Goal: Contribute content

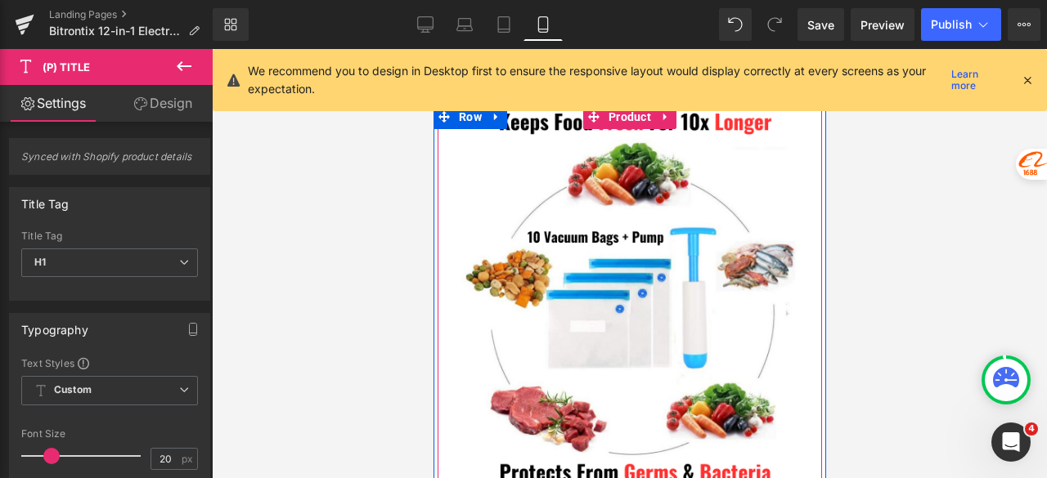
scroll to position [572, 0]
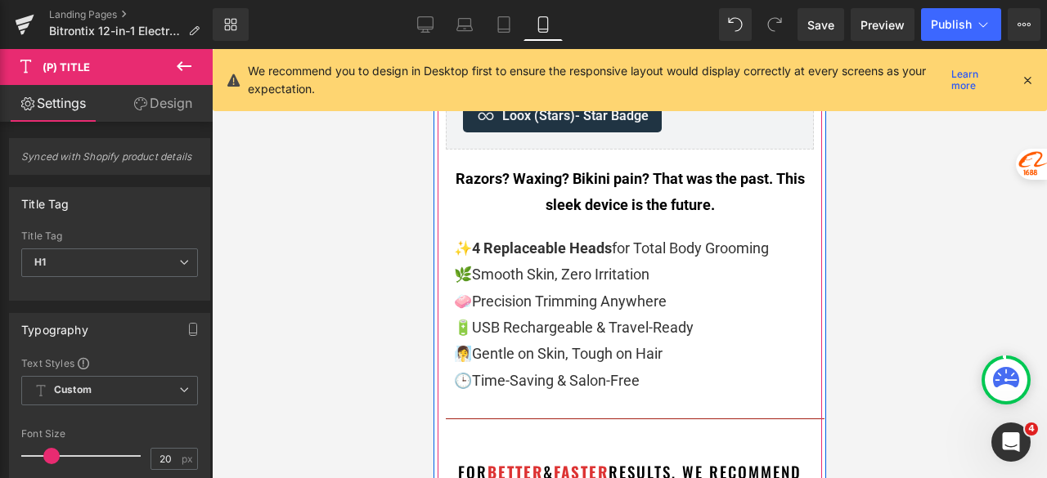
click at [538, 305] on span "Precision Trimming Anywhere" at bounding box center [568, 301] width 195 height 17
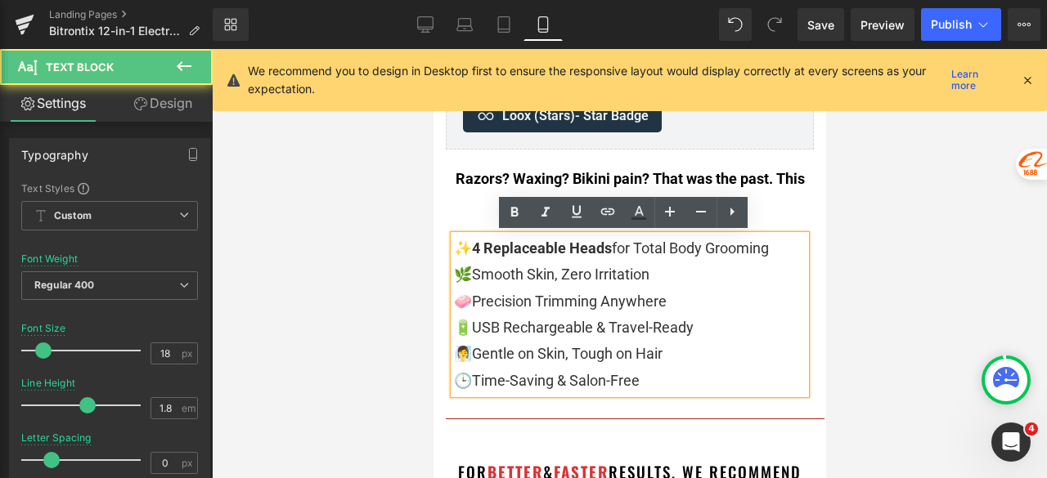
scroll to position [0, 0]
drag, startPoint x: 674, startPoint y: 378, endPoint x: 443, endPoint y: 249, distance: 264.0
click at [453, 249] on div "✨ 4 Replaceable Heads for Total Body Grooming 🌿 Smooth Skin, Zero Irritation 🧼 …" at bounding box center [629, 315] width 352 height 159
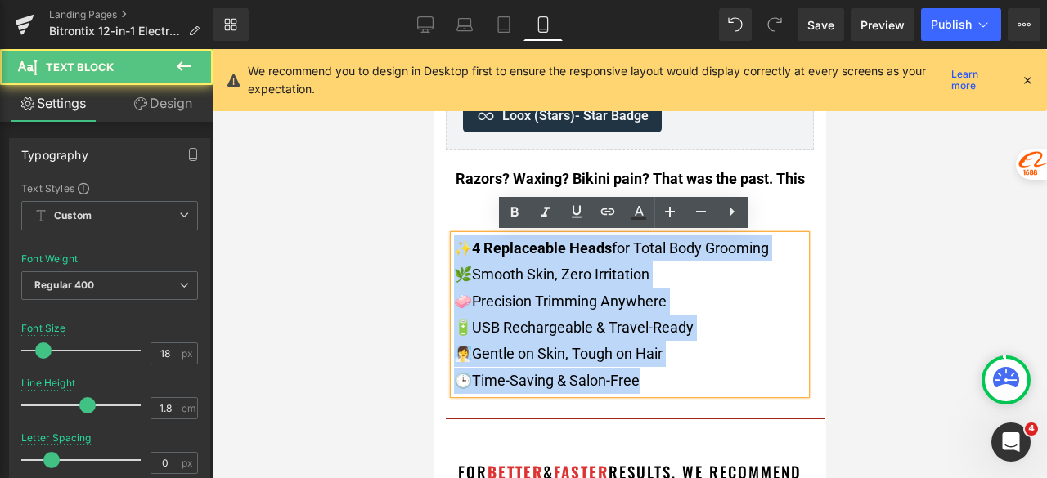
drag, startPoint x: 447, startPoint y: 245, endPoint x: 685, endPoint y: 386, distance: 277.2
click at [685, 386] on div "✨ 4 Replaceable Heads for Total Body Grooming 🌿 Smooth Skin, Zero Irritation 🧼 …" at bounding box center [629, 315] width 352 height 159
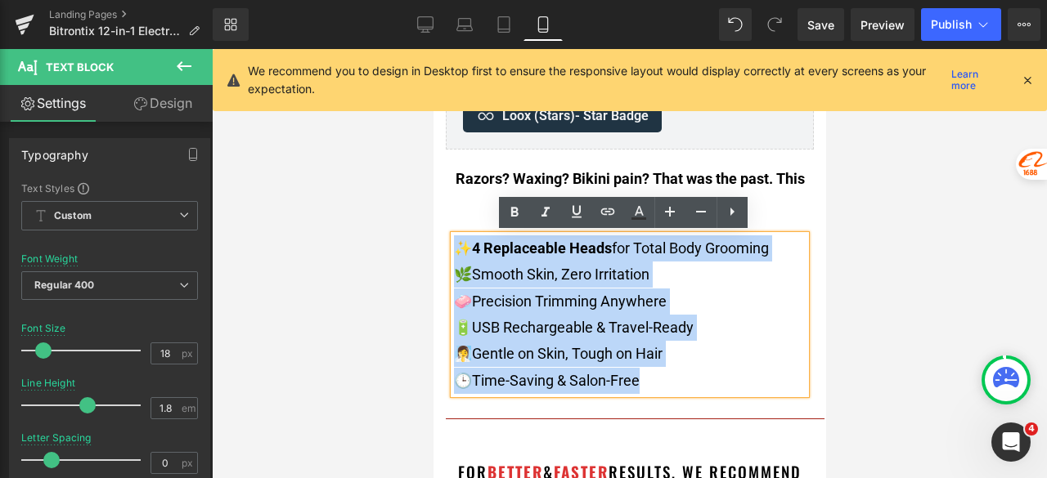
copy div "✨ 4 Replaceable Heads for Total Body Grooming 🌿 Smooth Skin, Zero Irritation 🧼 …"
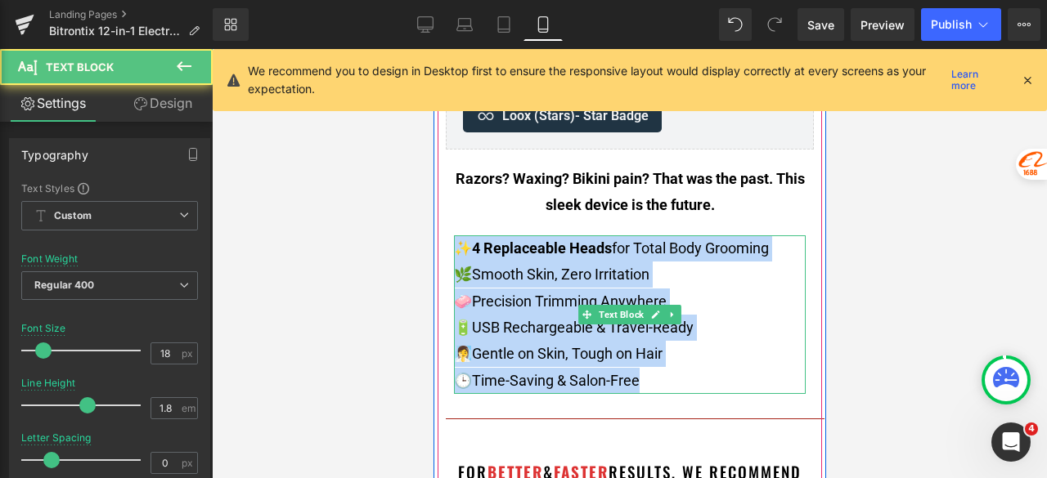
click at [612, 286] on p "🌿 Smooth Skin, Zero Irritation" at bounding box center [629, 275] width 352 height 26
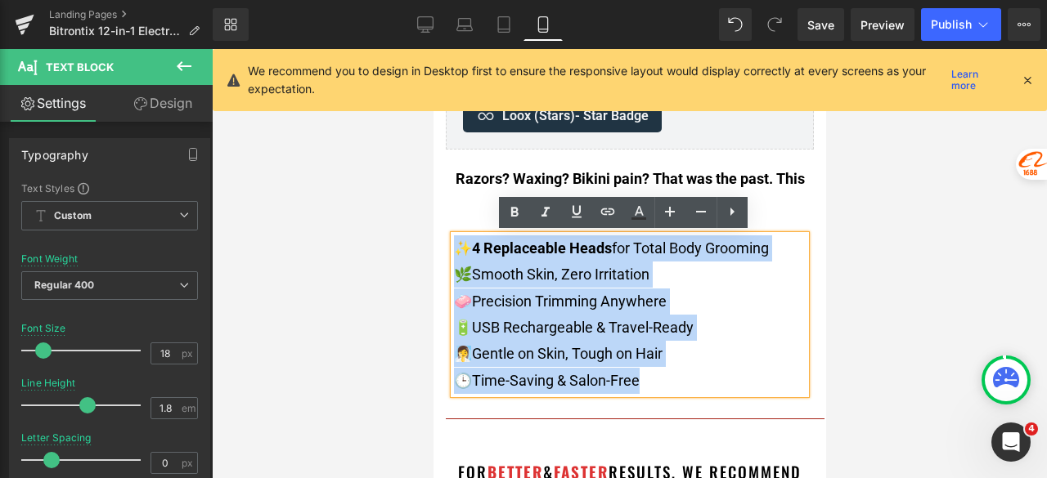
drag, startPoint x: 645, startPoint y: 380, endPoint x: 450, endPoint y: 254, distance: 232.5
click at [453, 254] on div "✨ 4 Replaceable Heads for Total Body Grooming 🌿 Smooth Skin, Zero Irritation 🧼 …" at bounding box center [629, 315] width 352 height 159
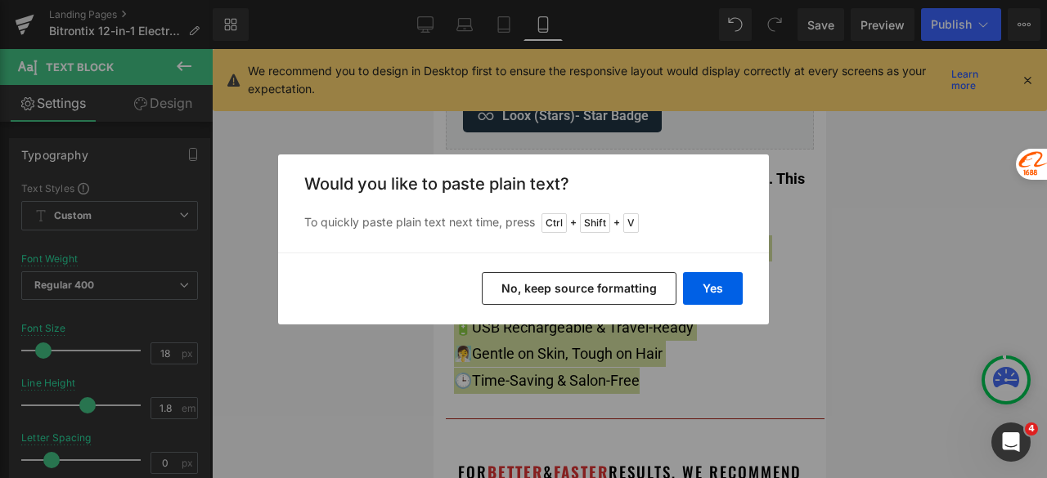
click at [628, 290] on button "No, keep source formatting" at bounding box center [579, 288] width 195 height 33
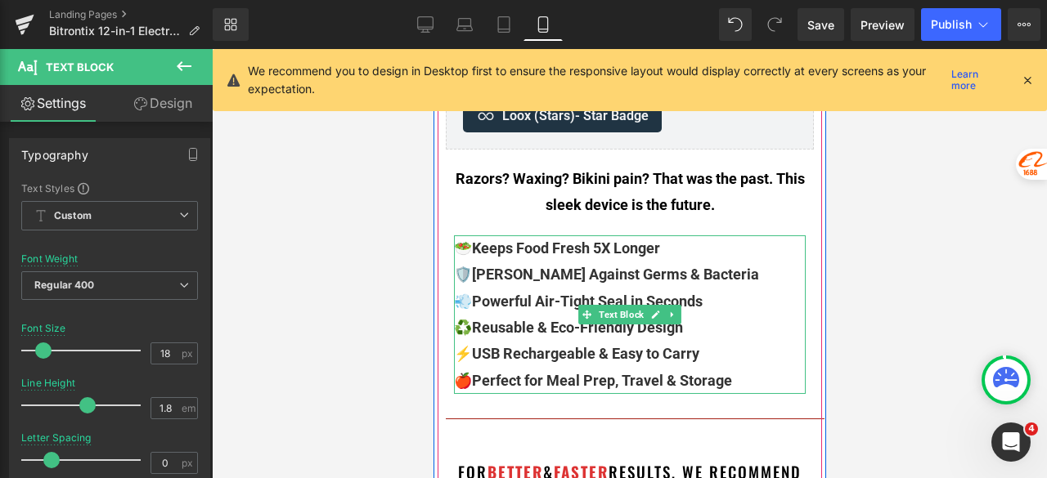
click at [460, 243] on p "🥗 Keeps Food Fresh 5X Longer 🛡️ [PERSON_NAME] Against Germs & Bacteria 💨 Powerf…" at bounding box center [629, 315] width 352 height 159
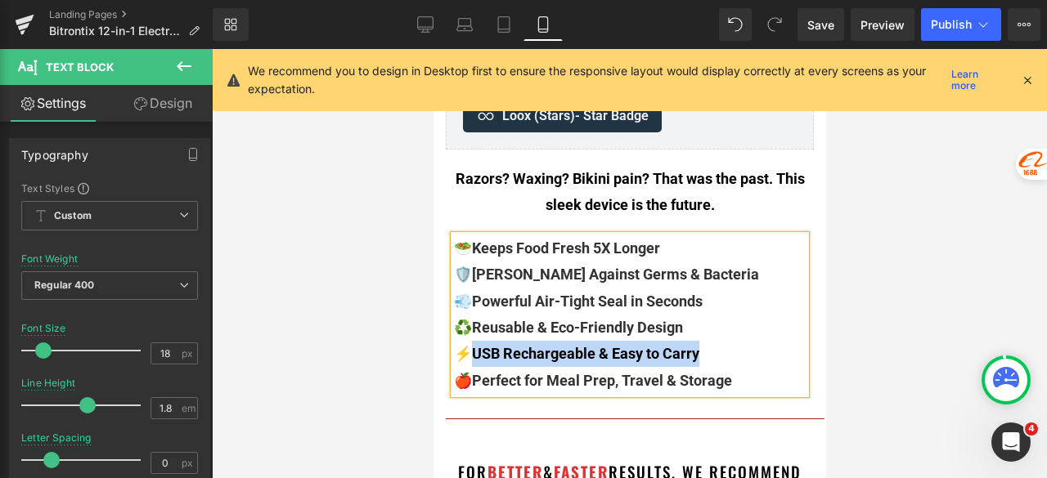
drag, startPoint x: 711, startPoint y: 352, endPoint x: 453, endPoint y: 352, distance: 257.6
click at [453, 352] on p "🥗 Keeps Food Fresh 5X Longer 🛡️ [PERSON_NAME] Against Germs & Bacteria 💨 Powerf…" at bounding box center [629, 315] width 352 height 159
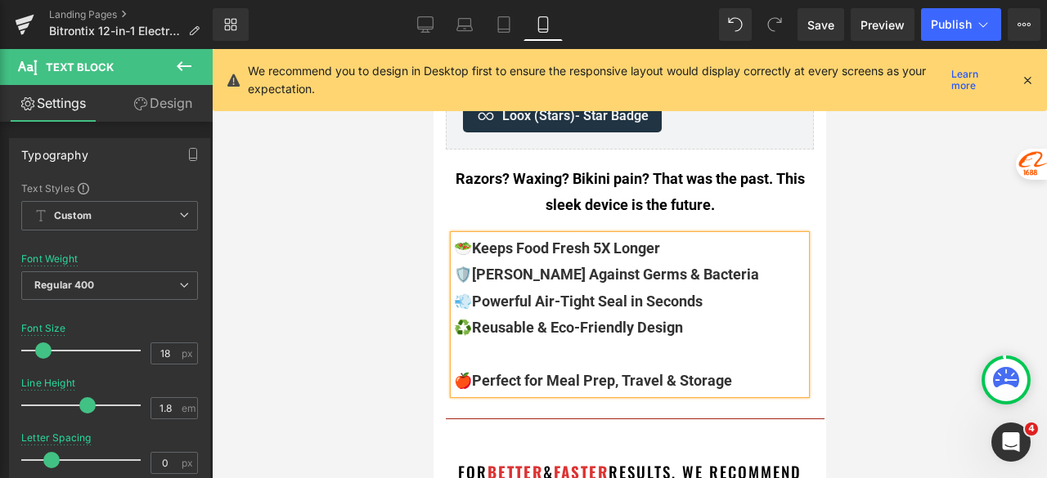
click at [454, 376] on p "🥗 Keeps Food Fresh 5X Longer 🛡️ [PERSON_NAME] Against Germs & Bacteria 💨 Powerf…" at bounding box center [629, 315] width 352 height 159
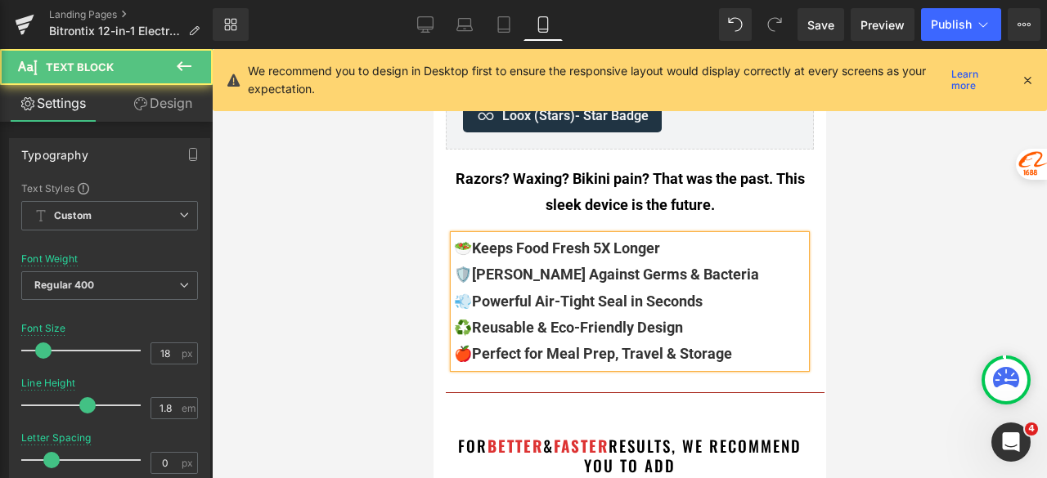
click at [456, 251] on p "🥗 Keeps Food Fresh 5X Longer 🛡️ [PERSON_NAME] Against Germs & Bacteria 💨 Powerf…" at bounding box center [629, 302] width 352 height 132
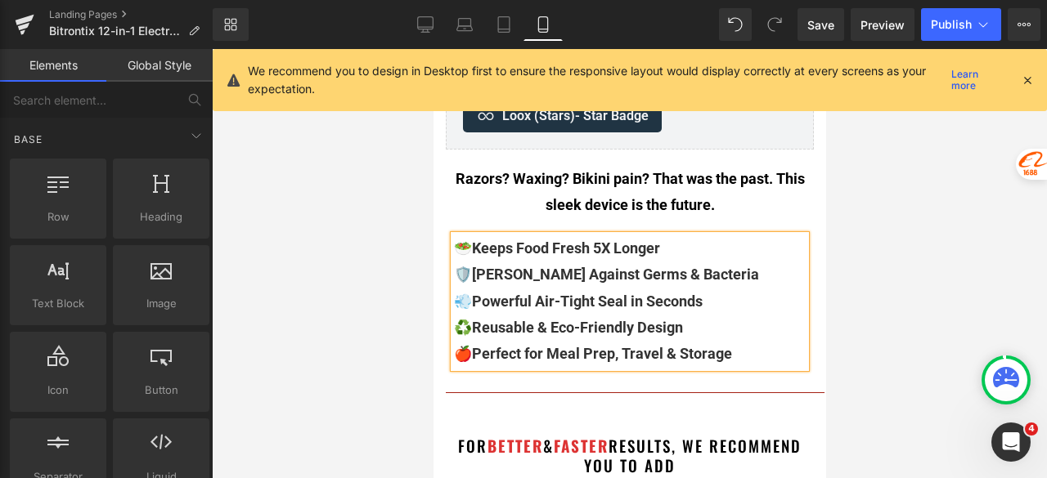
click at [365, 285] on div at bounding box center [629, 263] width 835 height 429
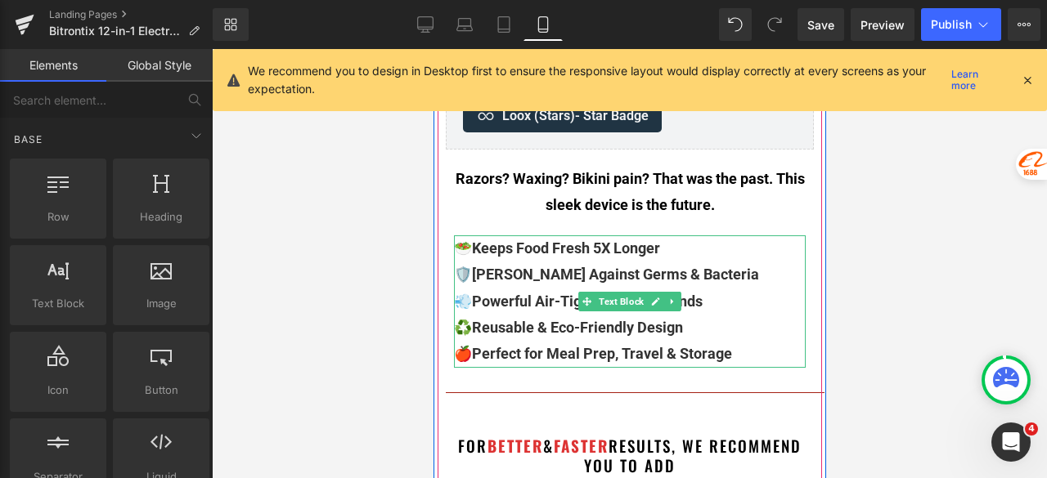
click at [714, 329] on p "🥗 Keeps Food Fresh 5X Longer 🛡️ [PERSON_NAME] Against Germs & Bacteria 💨 Powerf…" at bounding box center [629, 302] width 352 height 132
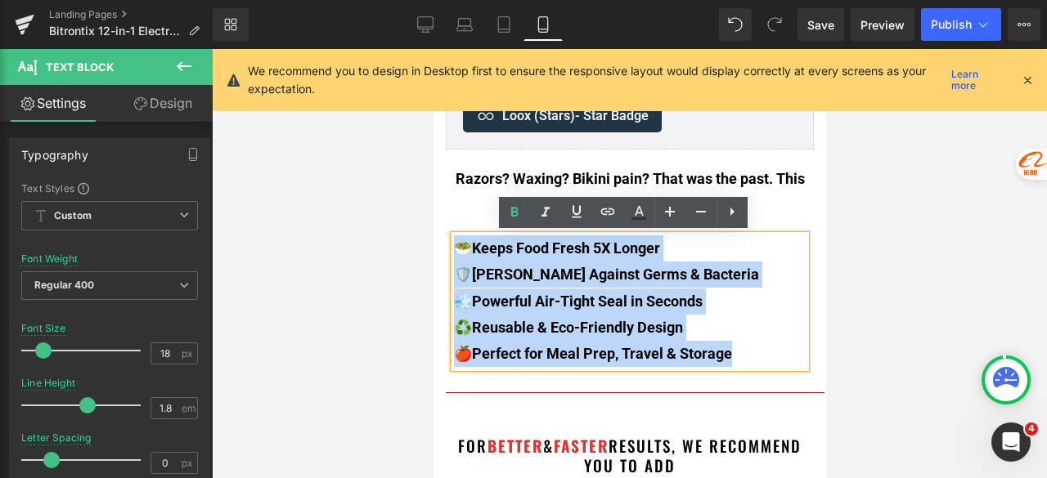
drag, startPoint x: 756, startPoint y: 351, endPoint x: 453, endPoint y: 245, distance: 321.2
click at [453, 245] on p "🥗 Keeps Food Fresh 5X Longer 🛡️ [PERSON_NAME] Against Germs & Bacteria 💨 Powerf…" at bounding box center [629, 302] width 352 height 132
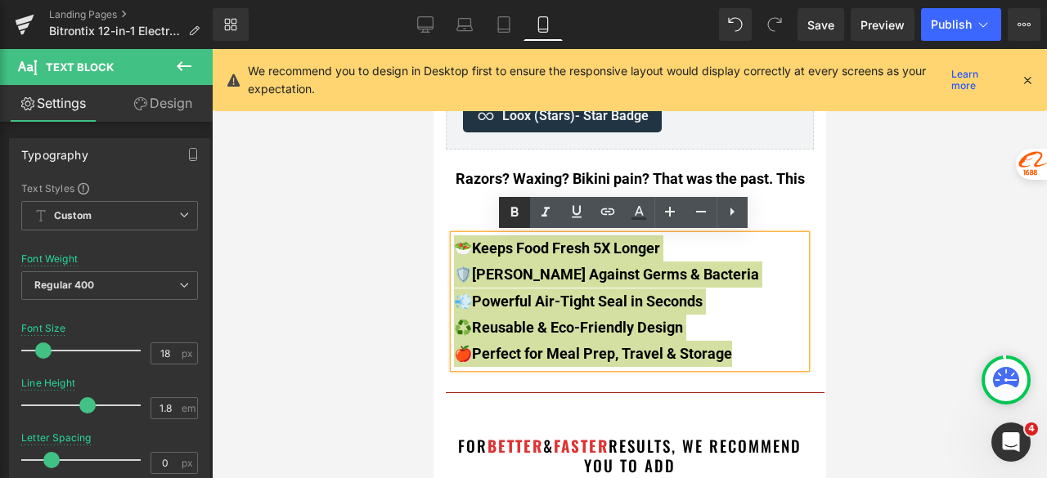
click at [511, 208] on icon at bounding box center [514, 212] width 7 height 10
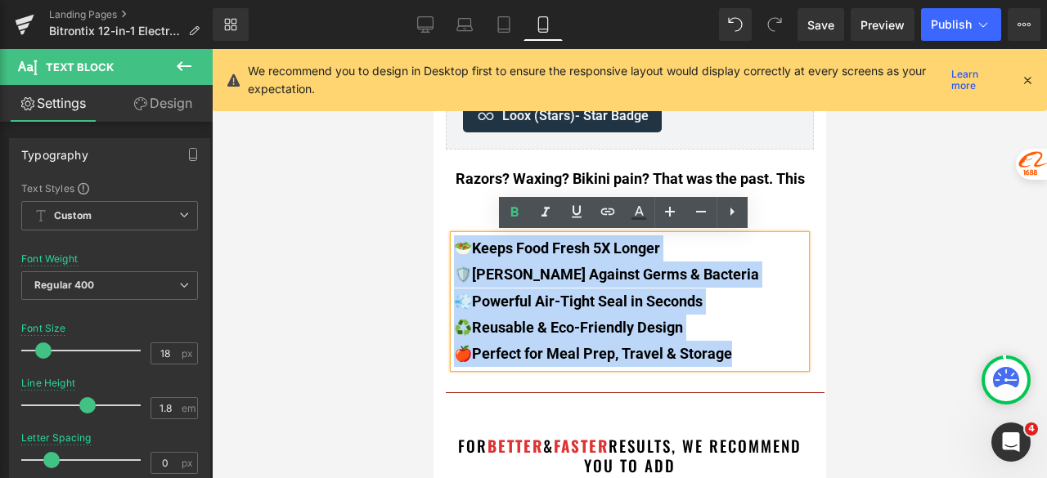
drag, startPoint x: 752, startPoint y: 347, endPoint x: 452, endPoint y: 251, distance: 315.0
click at [453, 251] on p "🥗 Keeps Food Fresh 5X Longer 🛡️ [PERSON_NAME] Against Germs & Bacteria 💨 Powerf…" at bounding box center [629, 302] width 352 height 132
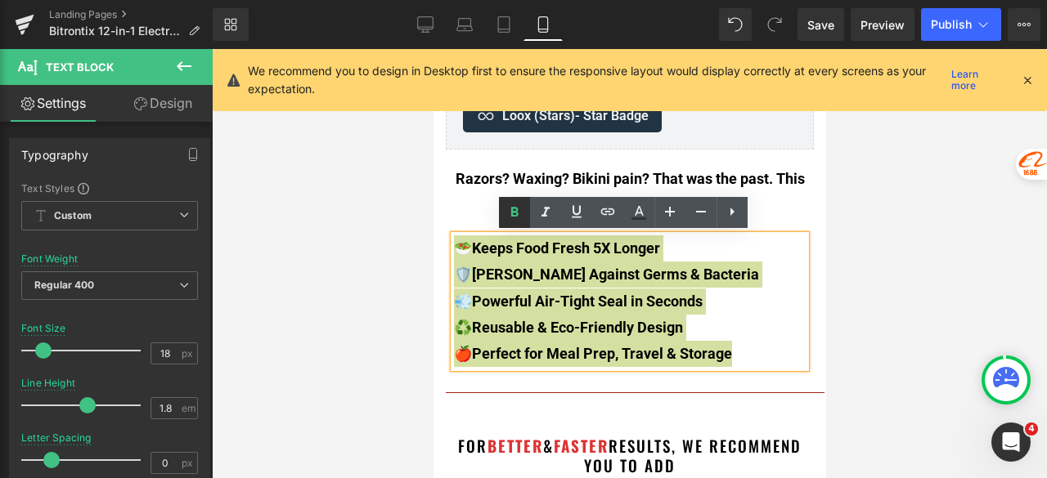
click at [512, 218] on icon at bounding box center [515, 213] width 20 height 20
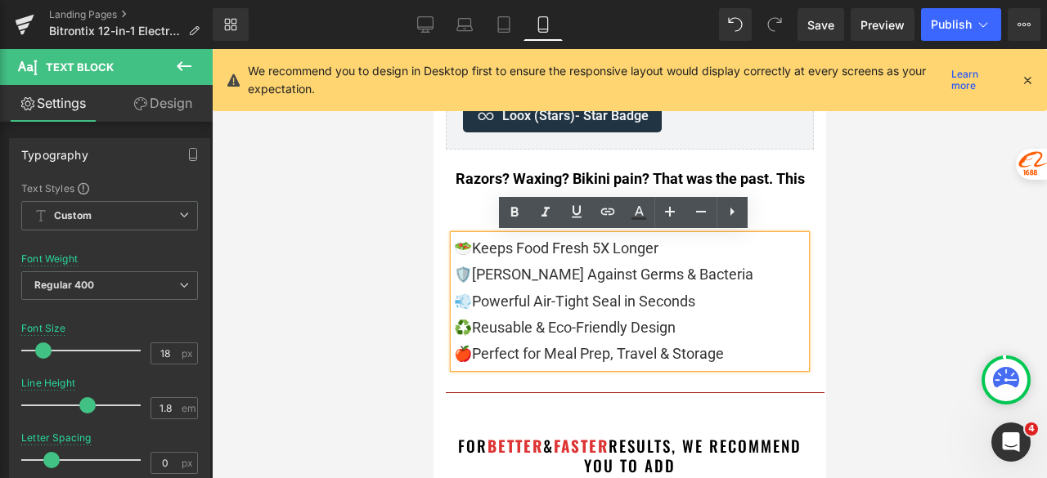
click at [748, 282] on p "🥗 Keeps Food Fresh 5X Longer 🛡️ [PERSON_NAME] Against Germs & Bacteria 💨 Powerf…" at bounding box center [629, 302] width 352 height 132
click at [661, 256] on p "🥗 Keeps Food Fresh 5X Longer 🛡️ [PERSON_NAME] Against Germs & Bacteria 💨 Powerf…" at bounding box center [629, 302] width 352 height 132
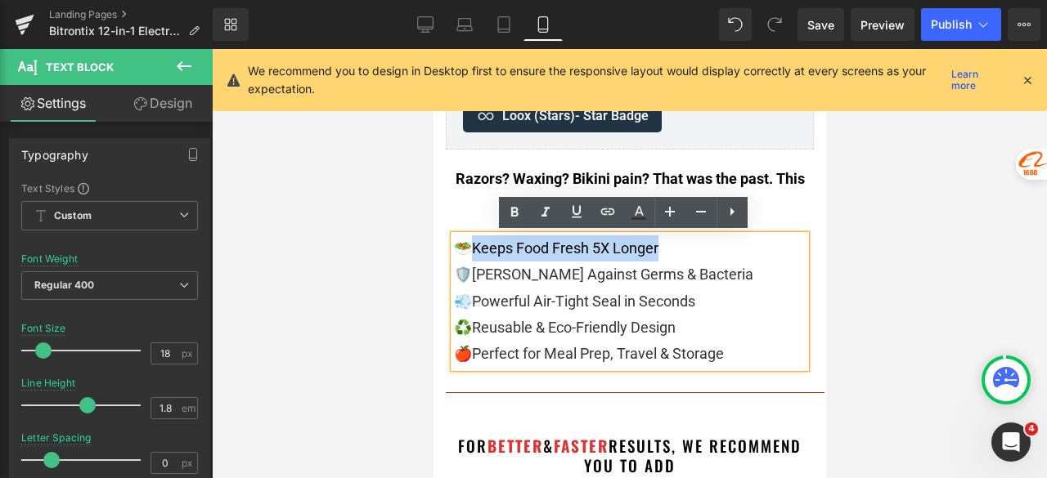
drag, startPoint x: 671, startPoint y: 249, endPoint x: 469, endPoint y: 249, distance: 202.8
click at [469, 249] on p "🥗 Keeps Food Fresh 5X Longer 🛡️ [PERSON_NAME] Against Germs & Bacteria 💨 Powerf…" at bounding box center [629, 302] width 352 height 132
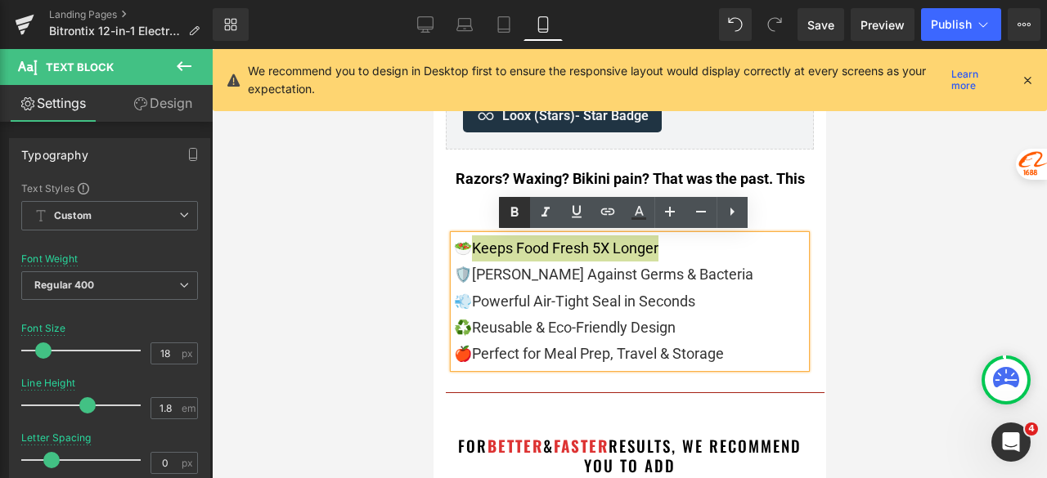
click at [522, 211] on icon at bounding box center [515, 213] width 20 height 20
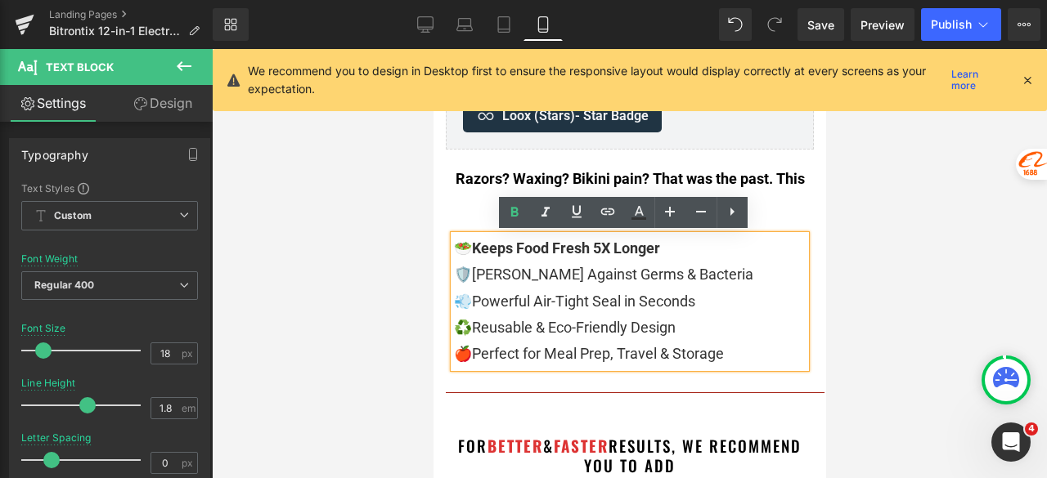
click at [912, 229] on div at bounding box center [629, 263] width 835 height 429
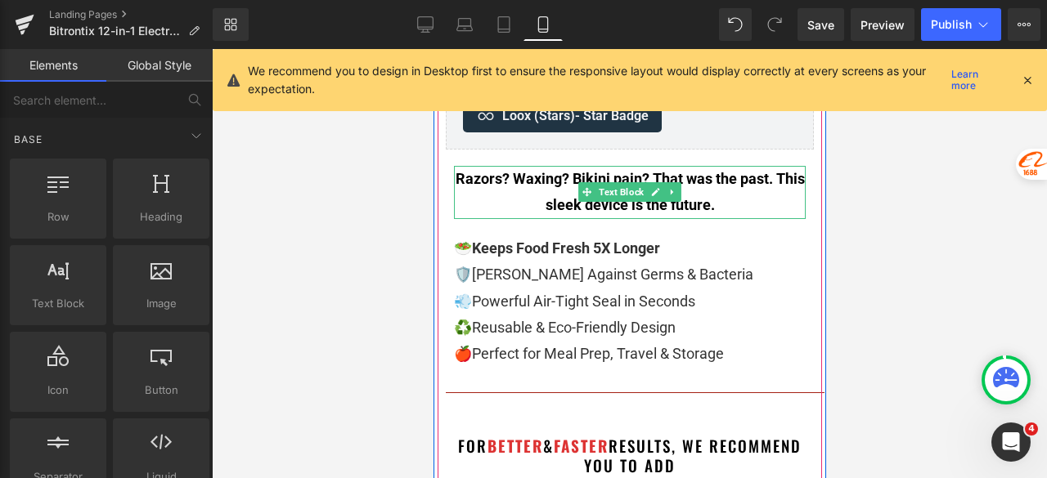
click at [729, 204] on p "Razors? Waxing? Bikini pain? That was the past. This sleek device is the future." at bounding box center [629, 192] width 352 height 53
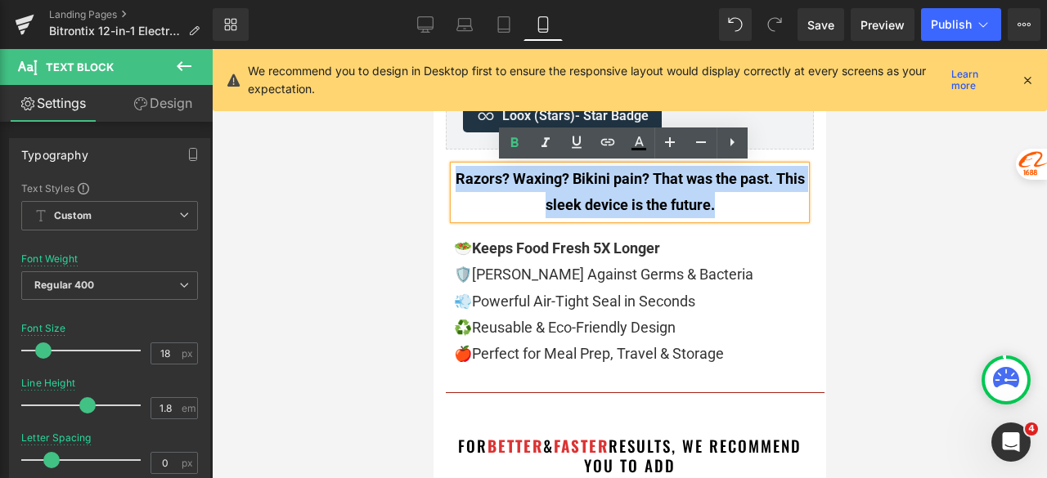
drag, startPoint x: 692, startPoint y: 205, endPoint x: 441, endPoint y: 188, distance: 251.7
copy strong "Razors? Waxing? Bikini pain? That was the past. This sleek device is the future."
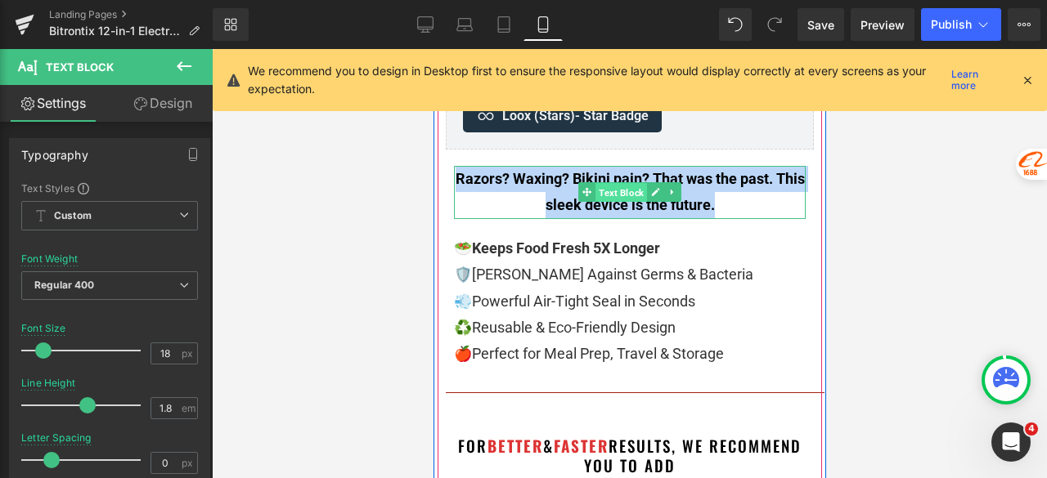
click at [629, 195] on span "Text Block" at bounding box center [621, 193] width 52 height 20
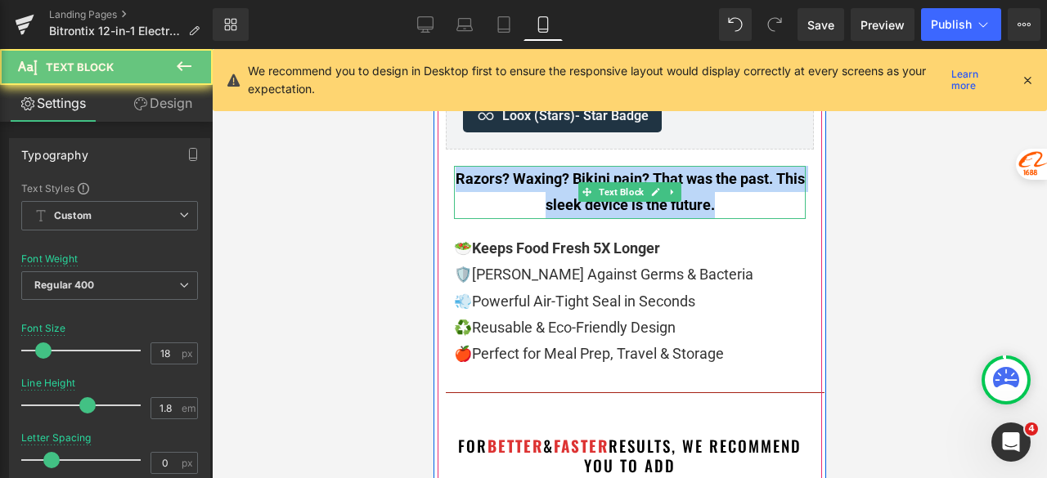
click at [727, 196] on p "Razors? Waxing? Bikini pain? That was the past. This sleek device is the future." at bounding box center [629, 192] width 352 height 53
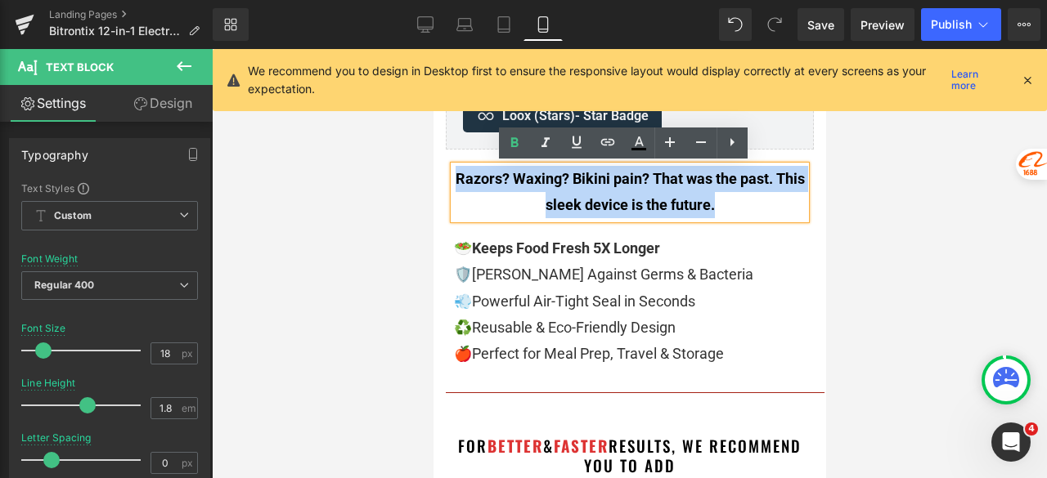
copy strong "Razors? Waxing? Bikini pain? That was the past. This sleek device is the future."
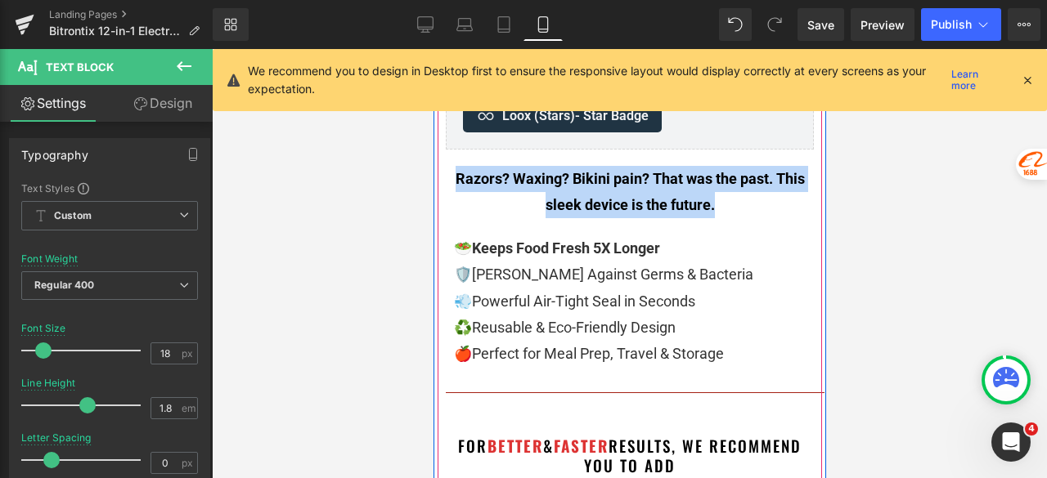
click at [705, 207] on strong "Razors? Waxing? Bikini pain? That was the past. This sleek device is the future." at bounding box center [629, 191] width 349 height 43
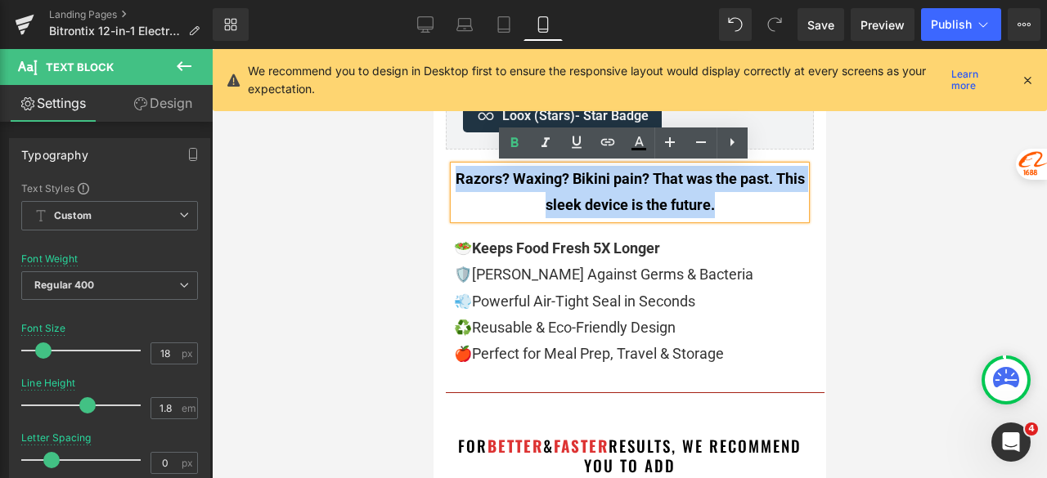
drag, startPoint x: 733, startPoint y: 198, endPoint x: 450, endPoint y: 183, distance: 283.3
click at [453, 183] on p "Razors? Waxing? Bikini pain? That was the past. This sleek device is the future." at bounding box center [629, 192] width 352 height 53
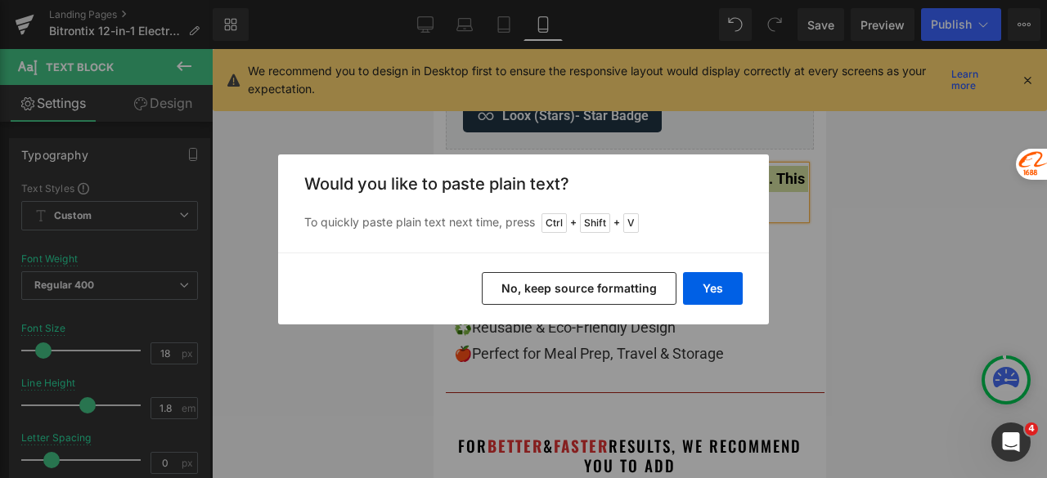
click at [568, 276] on button "No, keep source formatting" at bounding box center [579, 288] width 195 height 33
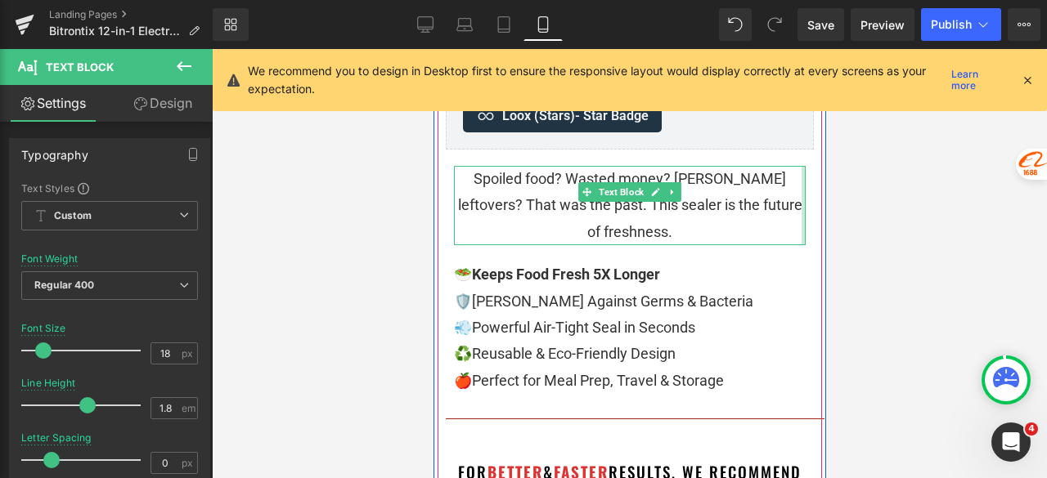
click at [801, 202] on div at bounding box center [803, 205] width 4 height 79
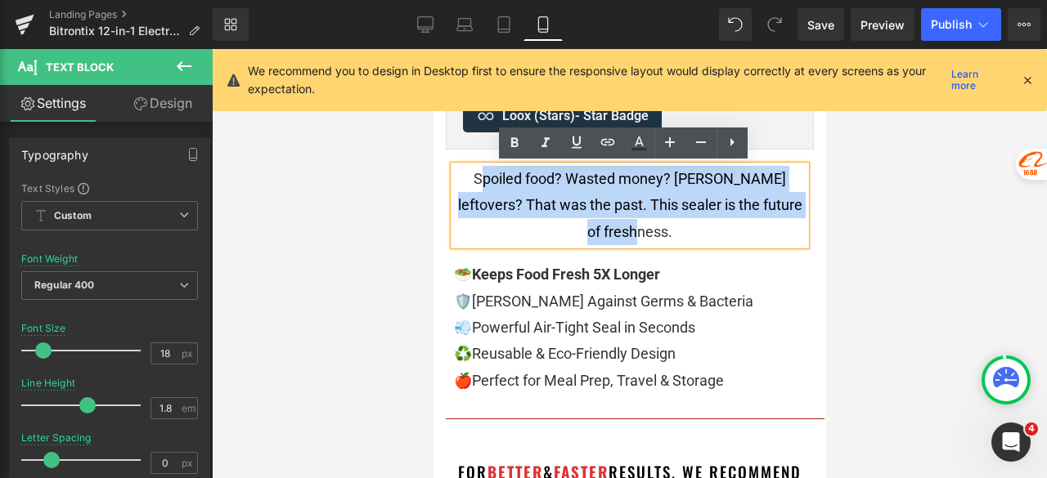
drag, startPoint x: 788, startPoint y: 201, endPoint x: 451, endPoint y: 173, distance: 338.1
click at [453, 173] on p "Spoiled food? Wasted money? [PERSON_NAME] leftovers? That was the past. This se…" at bounding box center [629, 205] width 352 height 79
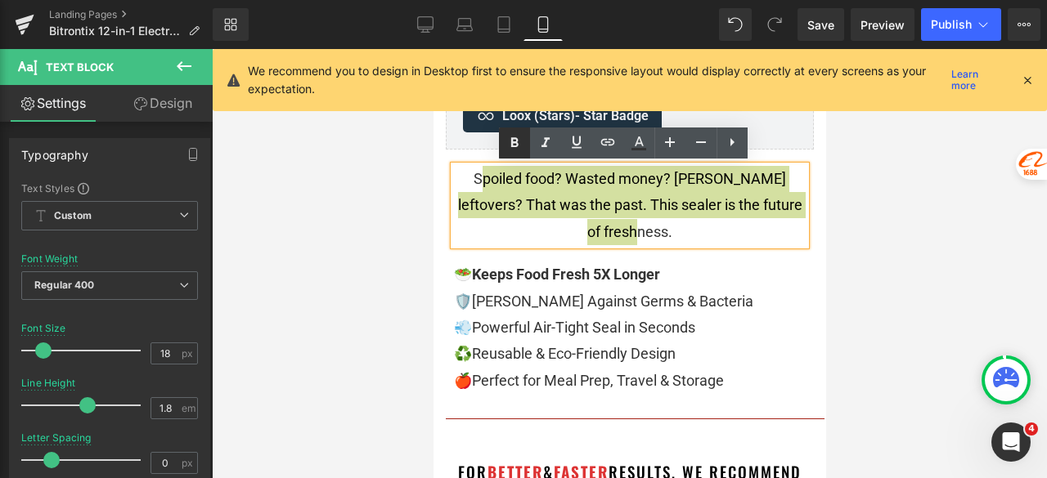
click at [518, 146] on icon at bounding box center [515, 143] width 20 height 20
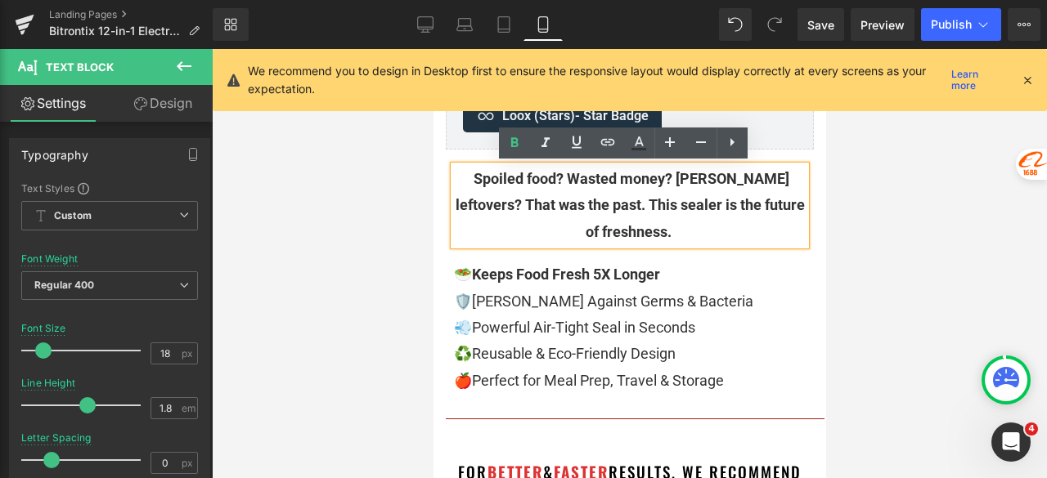
click at [886, 209] on div at bounding box center [629, 263] width 835 height 429
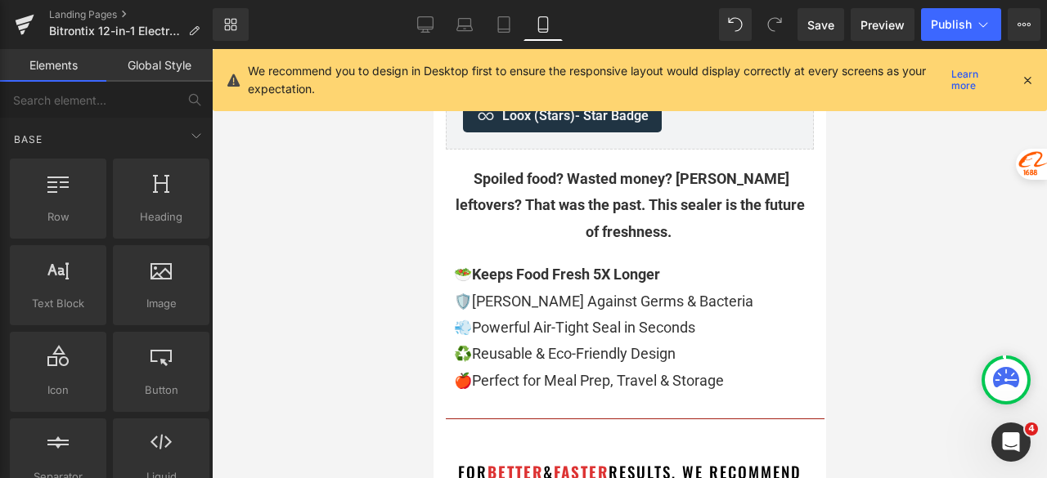
click at [367, 259] on div at bounding box center [629, 263] width 835 height 429
click at [383, 220] on div at bounding box center [629, 263] width 835 height 429
click at [912, 197] on div at bounding box center [629, 263] width 835 height 429
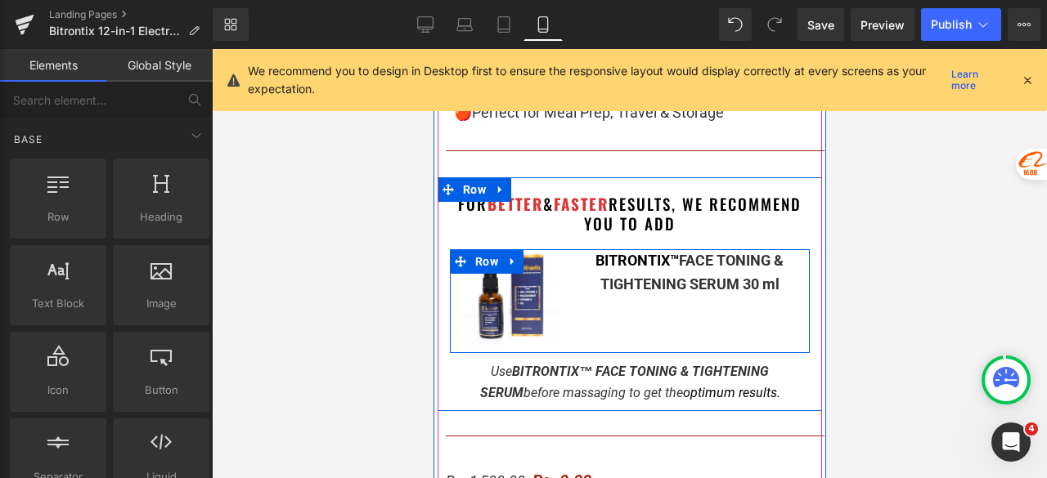
scroll to position [818, 0]
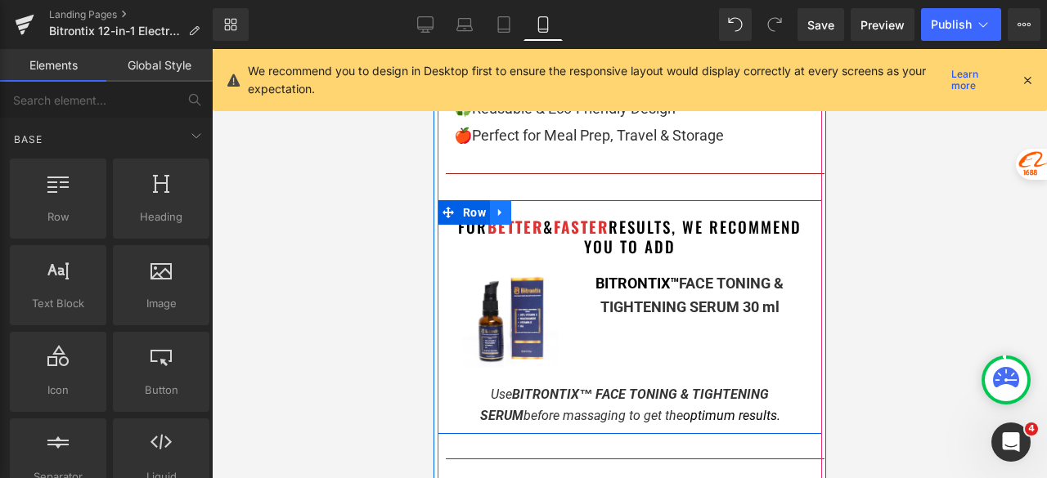
click at [497, 214] on icon at bounding box center [498, 212] width 3 height 7
click at [536, 211] on icon at bounding box center [541, 212] width 11 height 11
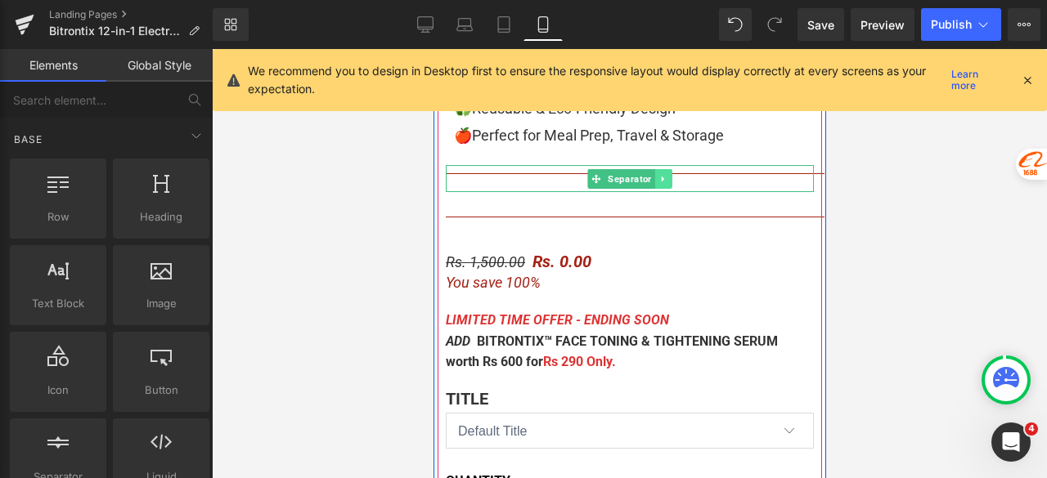
click at [658, 181] on icon at bounding box center [662, 179] width 9 height 10
click at [667, 181] on icon at bounding box center [671, 178] width 9 height 9
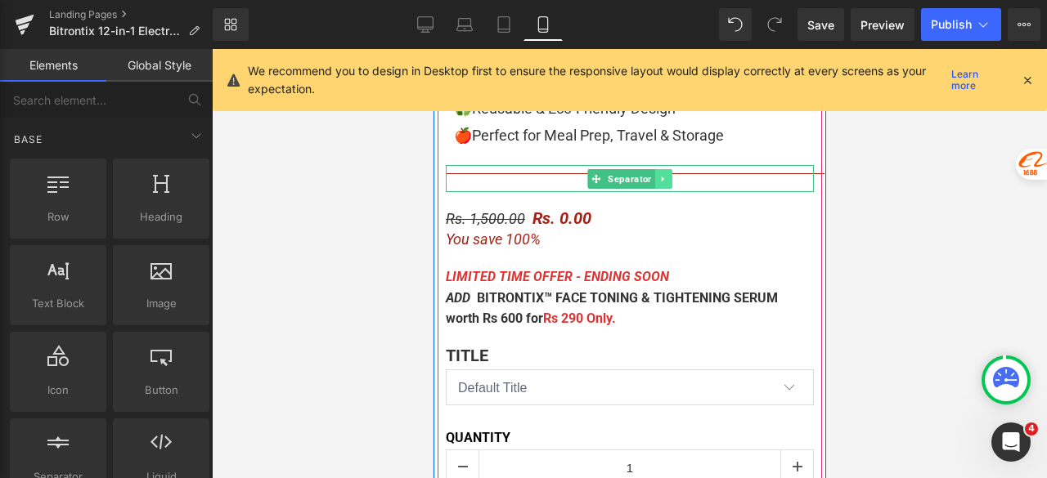
click at [658, 181] on icon at bounding box center [662, 179] width 9 height 10
click at [667, 178] on icon at bounding box center [671, 178] width 9 height 9
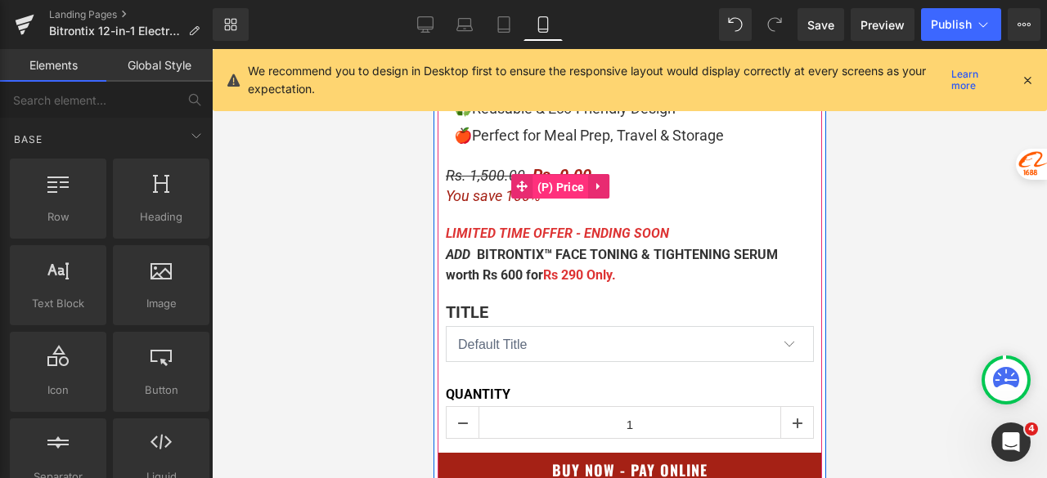
click at [562, 183] on span "(P) Price" at bounding box center [560, 187] width 56 height 25
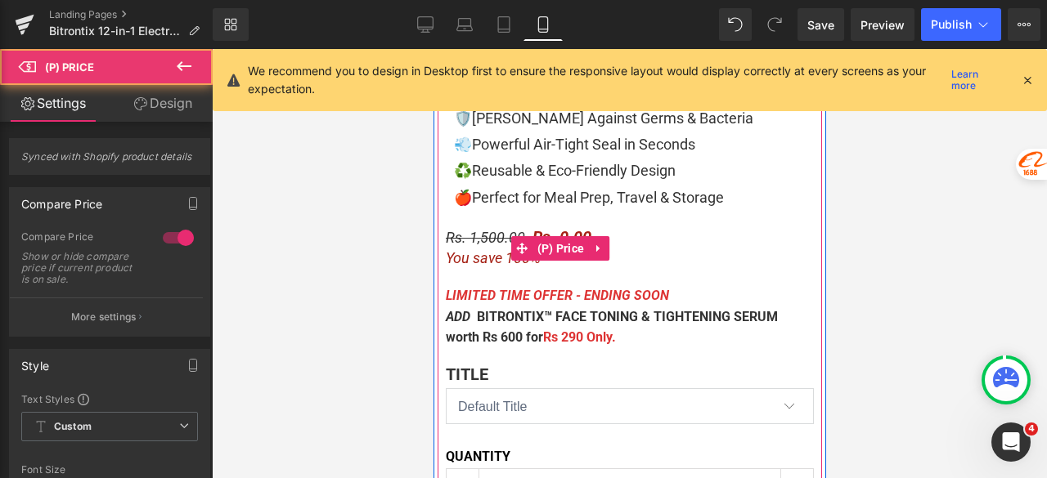
scroll to position [736, 0]
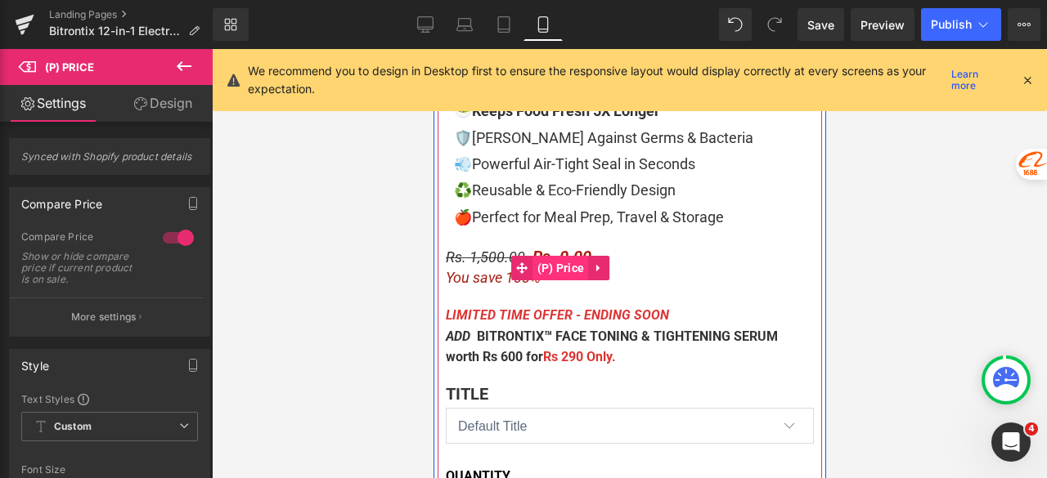
click at [549, 263] on span "(P) Price" at bounding box center [560, 268] width 56 height 25
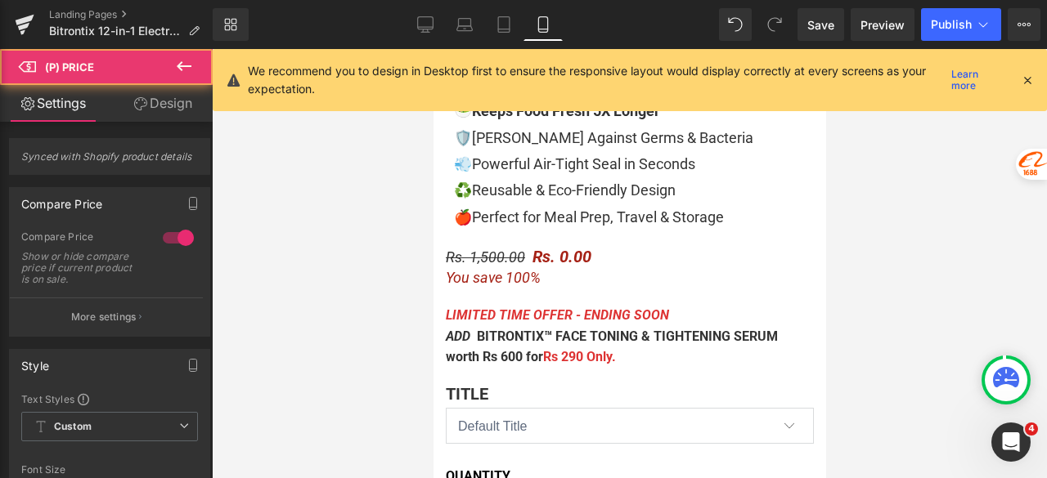
click at [191, 119] on link "Design" at bounding box center [163, 103] width 106 height 37
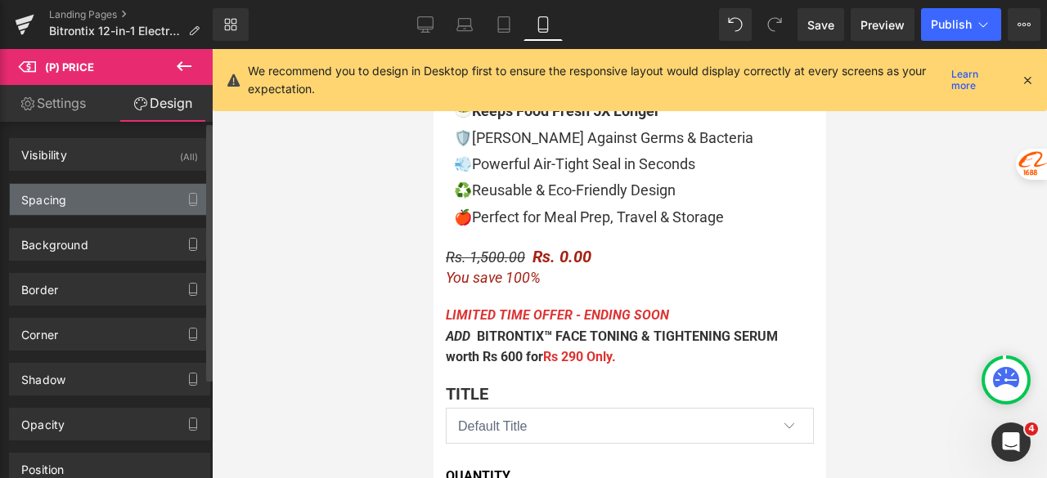
type input "20"
type input "10"
type input "0"
type input "10"
type input "0"
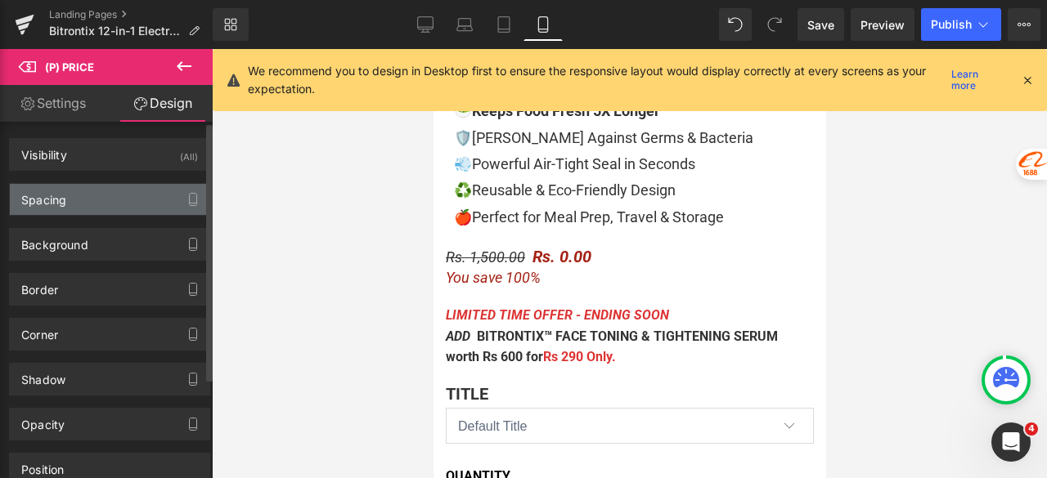
type input "0"
click at [69, 210] on div "Spacing" at bounding box center [110, 199] width 200 height 31
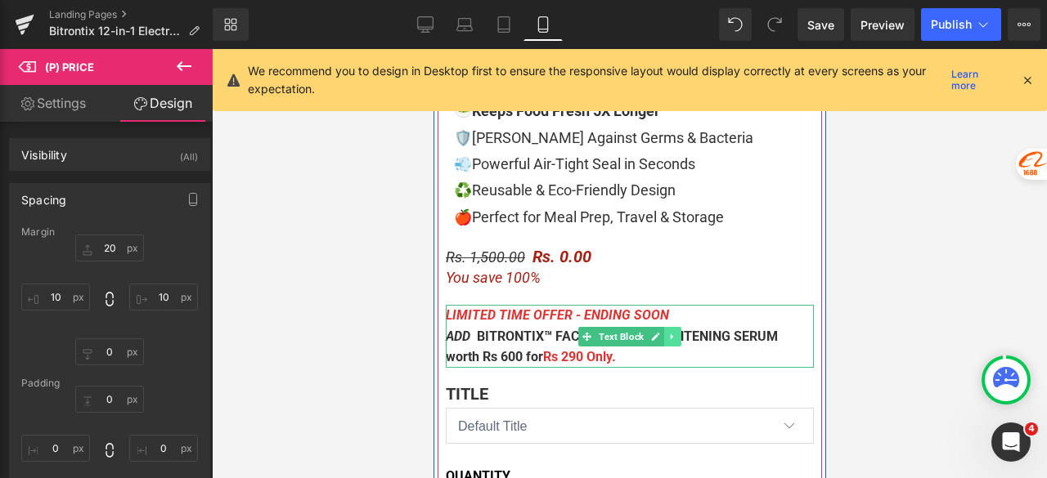
click at [668, 332] on icon at bounding box center [671, 337] width 9 height 10
click at [676, 335] on icon at bounding box center [680, 337] width 9 height 10
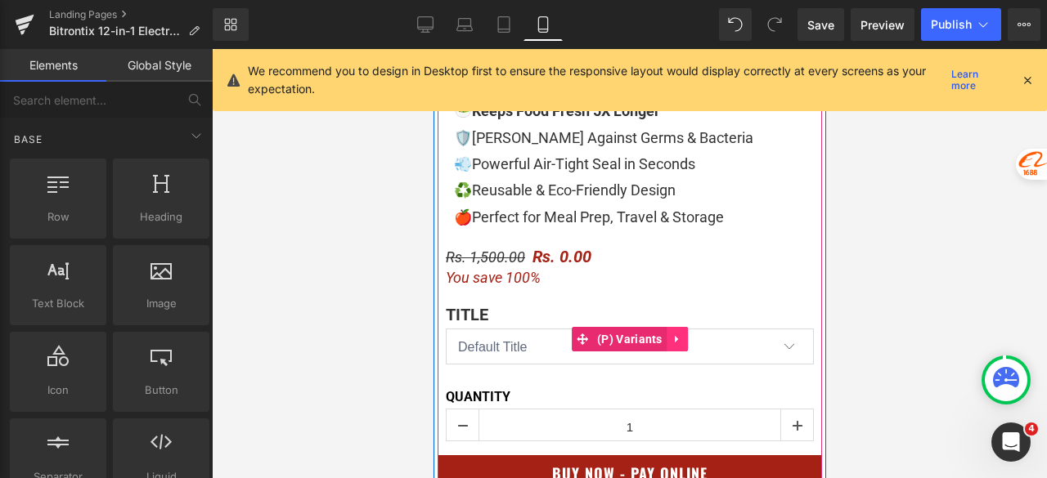
click at [672, 342] on icon at bounding box center [676, 339] width 11 height 12
click at [685, 339] on icon at bounding box center [686, 339] width 11 height 11
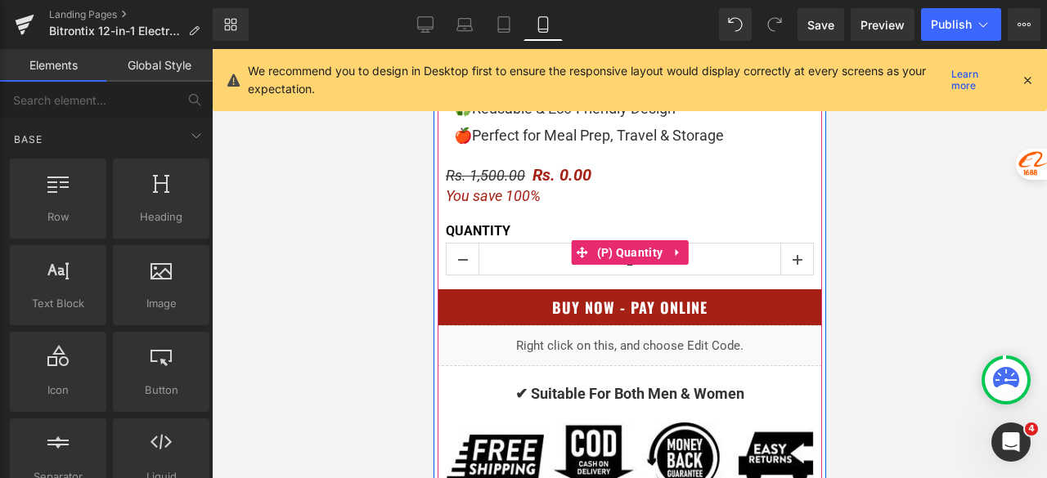
scroll to position [900, 0]
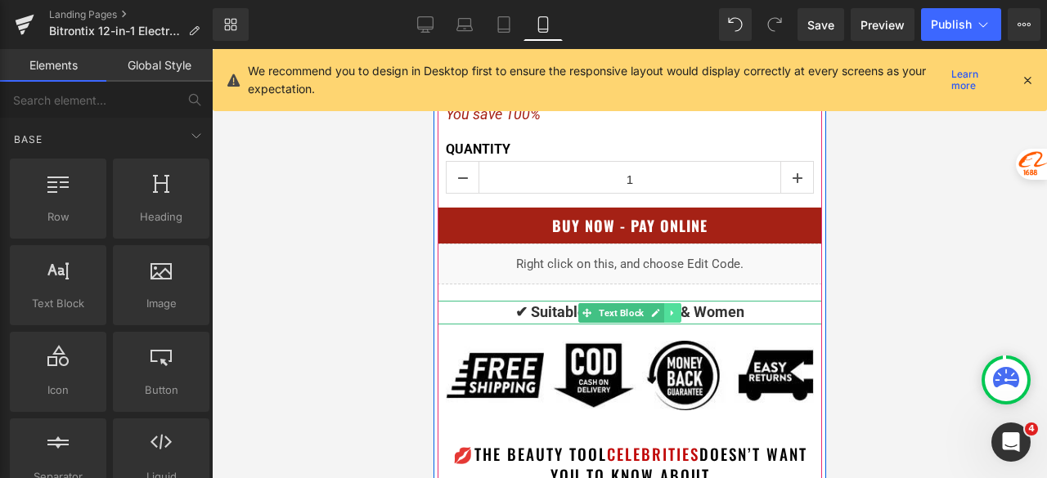
click at [667, 310] on icon at bounding box center [671, 313] width 9 height 10
click at [676, 310] on icon at bounding box center [680, 312] width 9 height 9
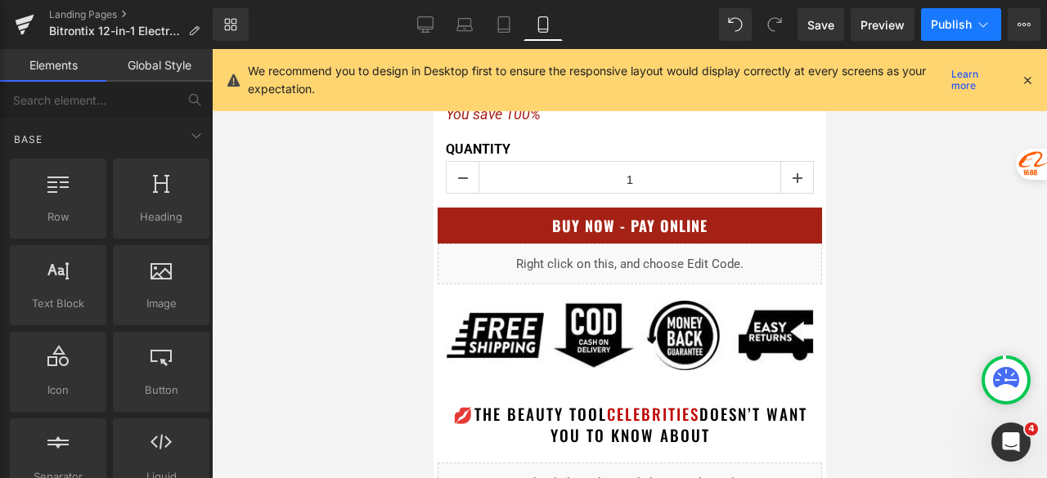
click at [940, 32] on button "Publish" at bounding box center [961, 24] width 80 height 33
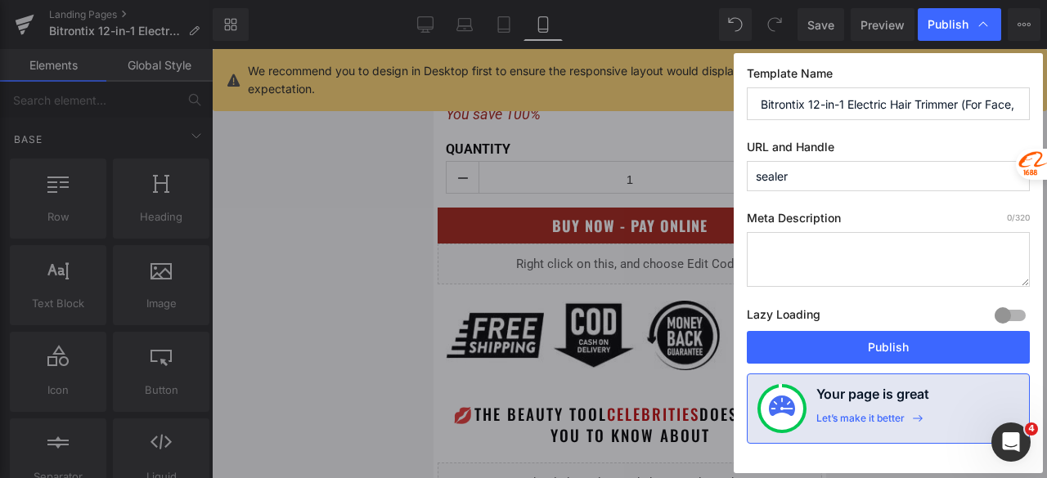
click at [878, 341] on button "Publish" at bounding box center [888, 347] width 283 height 33
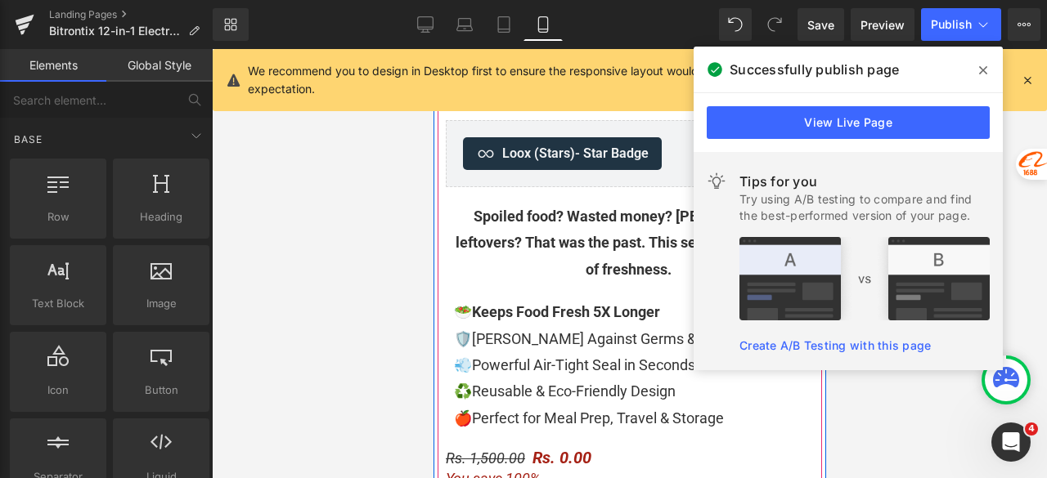
scroll to position [491, 0]
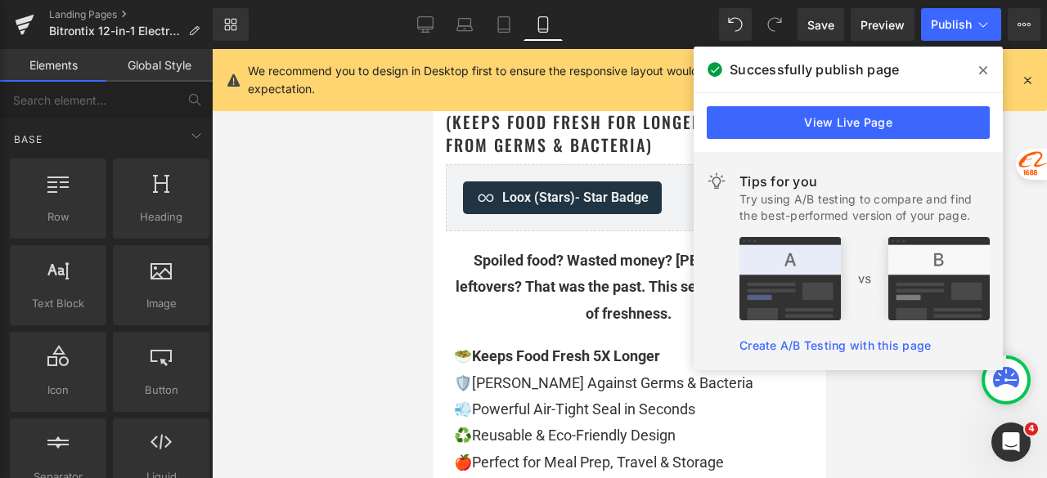
click at [982, 69] on icon at bounding box center [983, 70] width 8 height 8
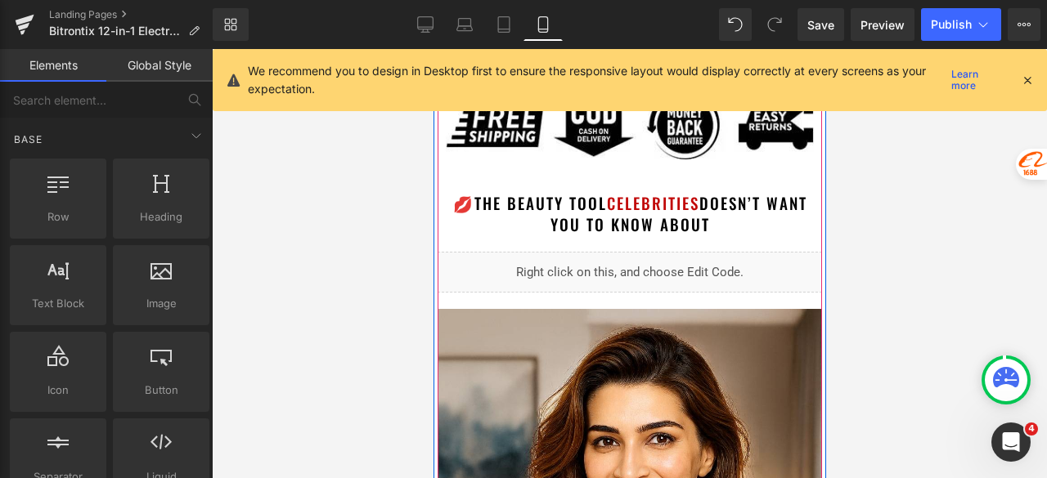
scroll to position [1063, 0]
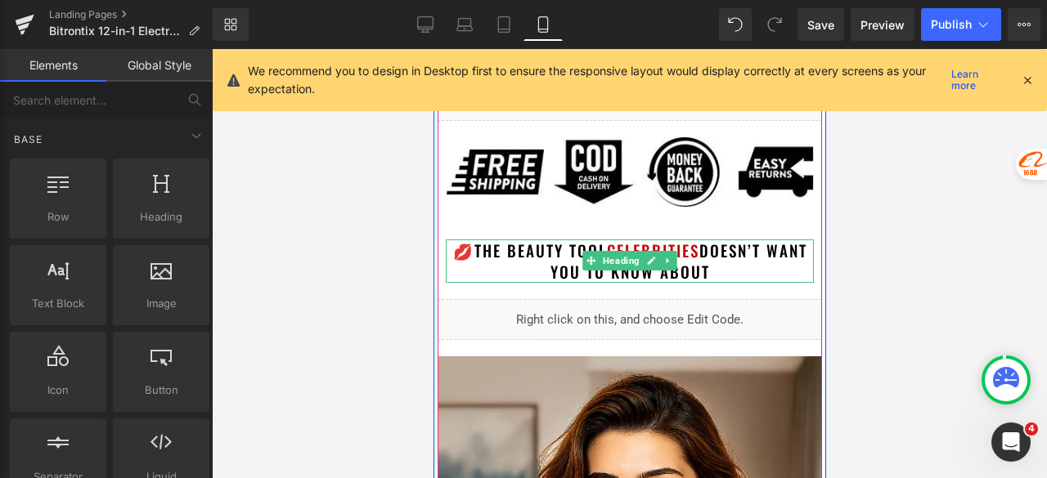
click at [711, 274] on h1 "💋 The Beauty Tool celebrities Doesn’t Want You to Know About" at bounding box center [629, 261] width 368 height 43
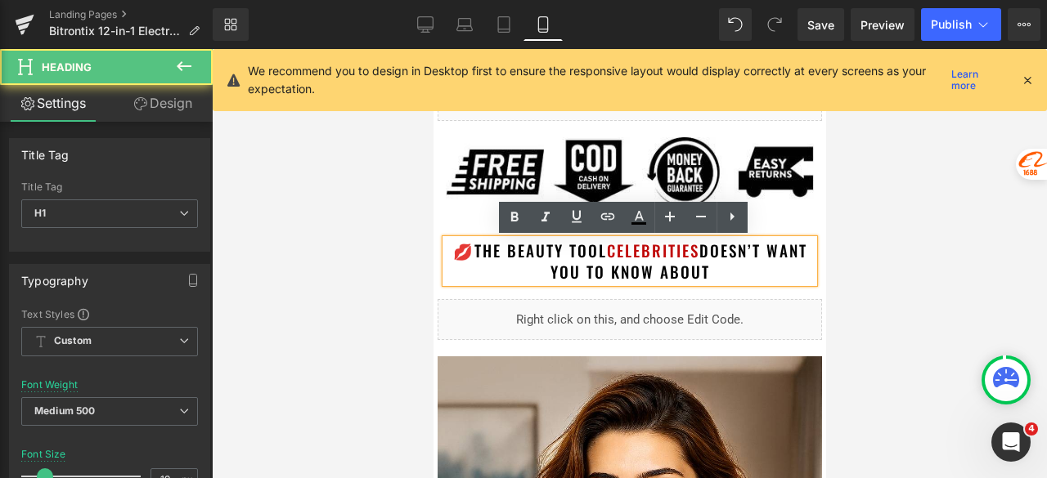
click at [723, 269] on h1 "💋 The Beauty Tool celebrities Doesn’t Want You to Know About" at bounding box center [629, 261] width 368 height 43
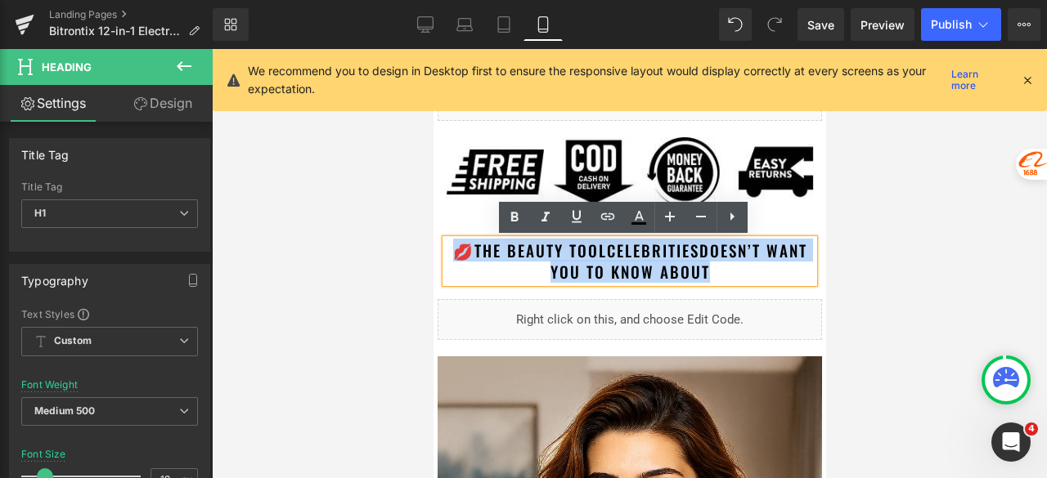
drag, startPoint x: 723, startPoint y: 270, endPoint x: 440, endPoint y: 253, distance: 283.5
click at [445, 253] on h1 "💋 The Beauty Tool celebrities Doesn’t Want You to Know About" at bounding box center [629, 261] width 368 height 43
paste div
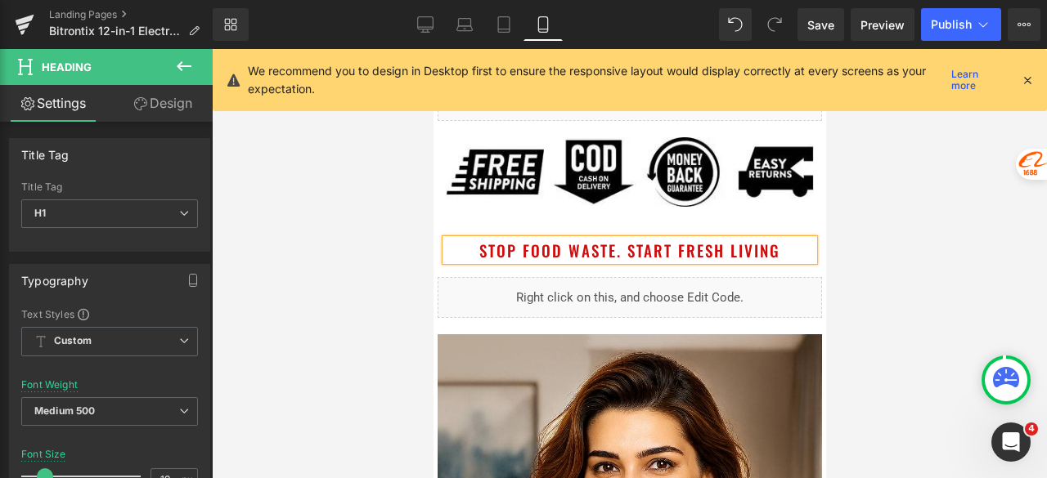
click at [785, 249] on h1 "Stop Food Waste. Start Fresh Living" at bounding box center [629, 251] width 368 height 22
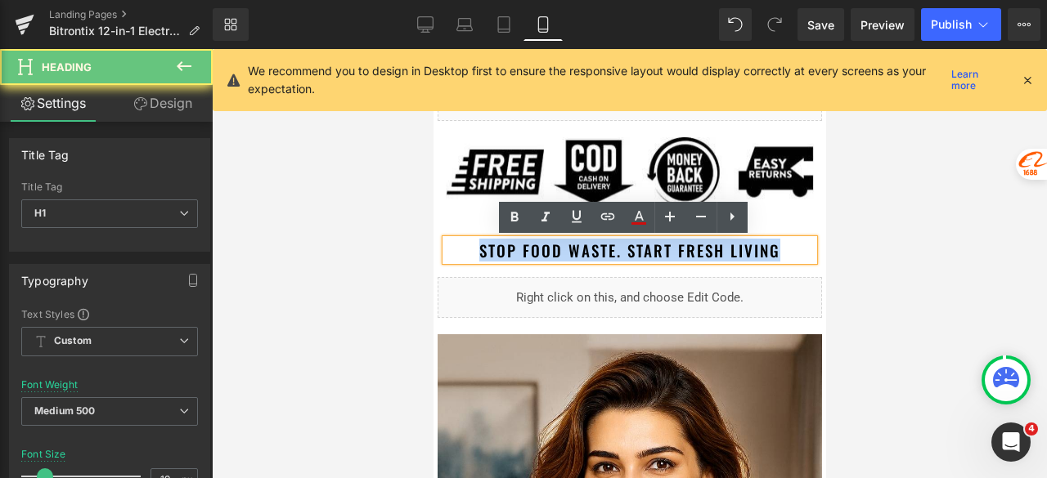
drag, startPoint x: 788, startPoint y: 249, endPoint x: 422, endPoint y: 249, distance: 365.6
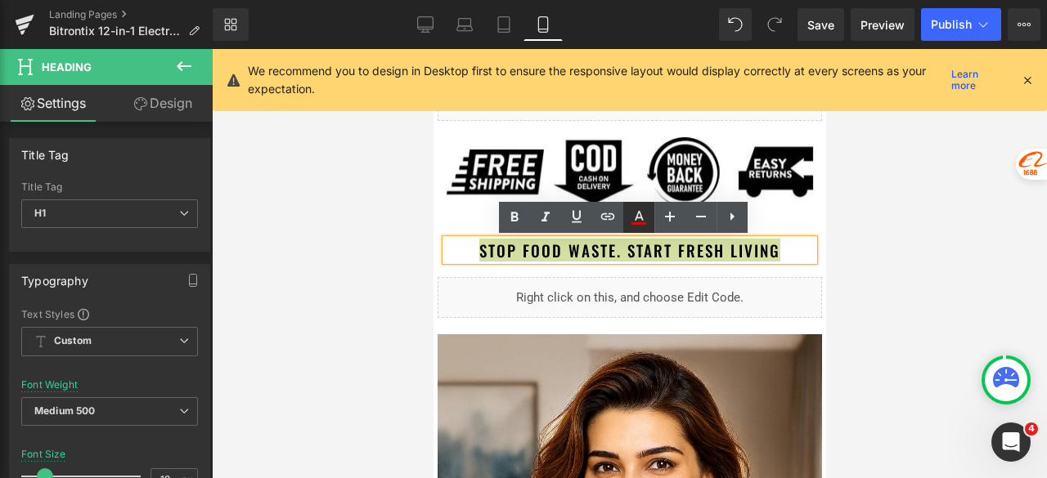
click at [640, 221] on icon at bounding box center [639, 218] width 20 height 20
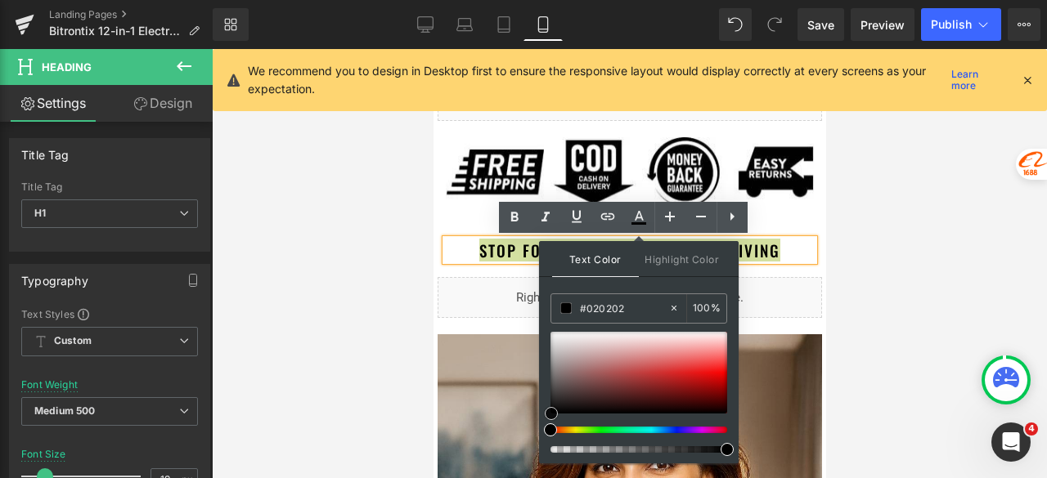
type input "#000000"
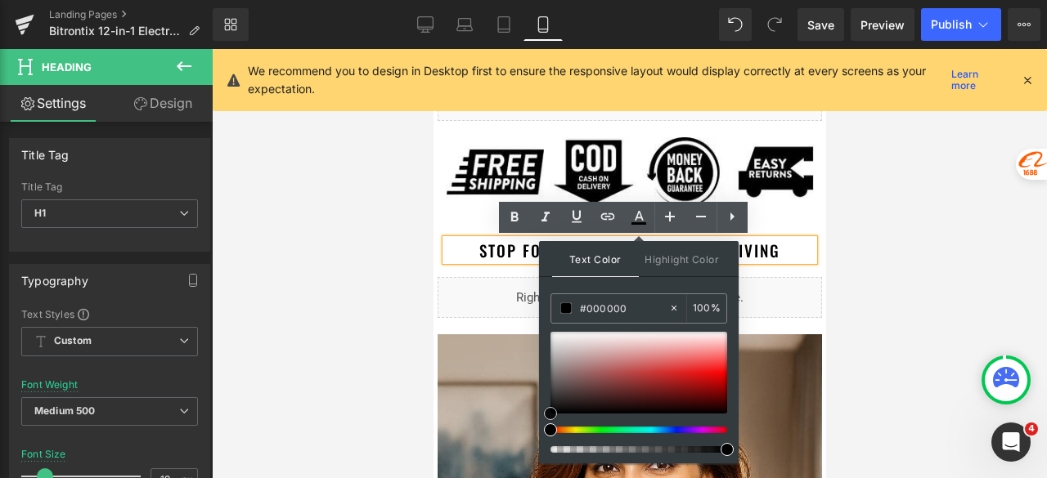
drag, startPoint x: 563, startPoint y: 410, endPoint x: 550, endPoint y: 416, distance: 14.6
click at [550, 414] on div at bounding box center [638, 373] width 177 height 82
click at [800, 250] on h1 "Stop Food Waste. Start Fresh Living" at bounding box center [629, 251] width 368 height 22
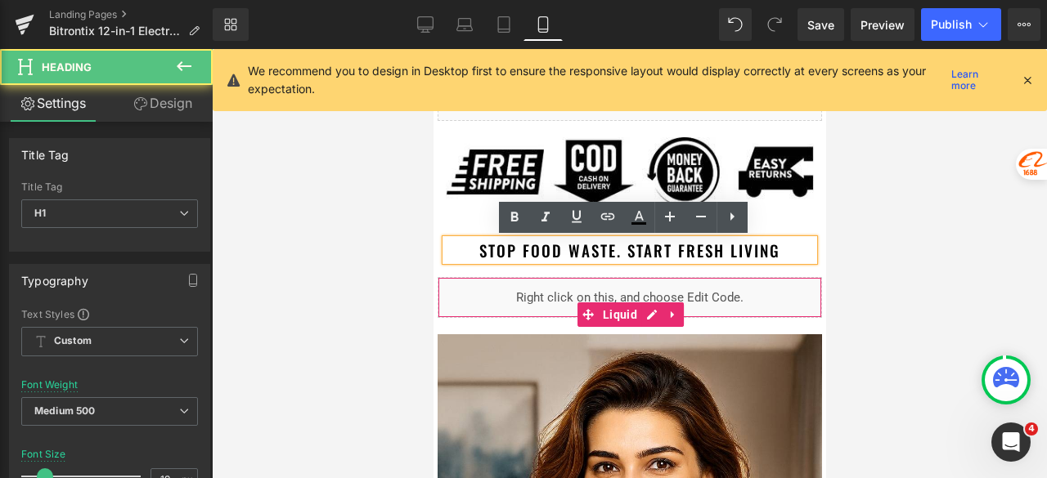
click at [806, 302] on div "Liquid" at bounding box center [629, 297] width 384 height 41
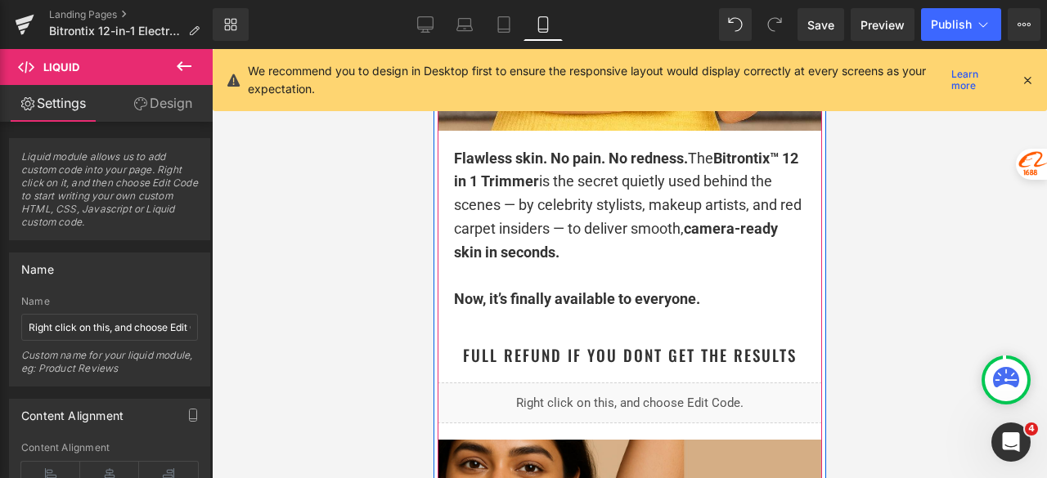
scroll to position [1881, 0]
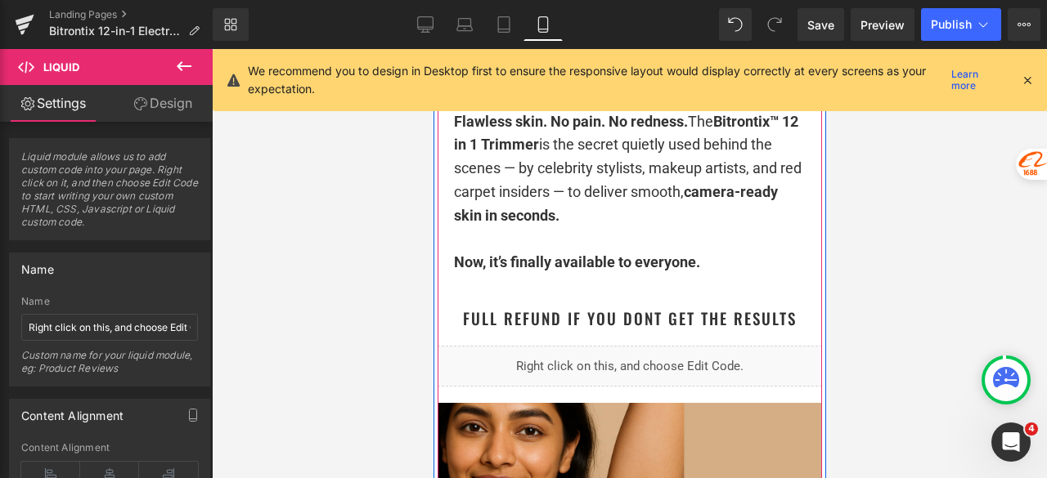
click at [580, 200] on span at bounding box center [585, 192] width 17 height 20
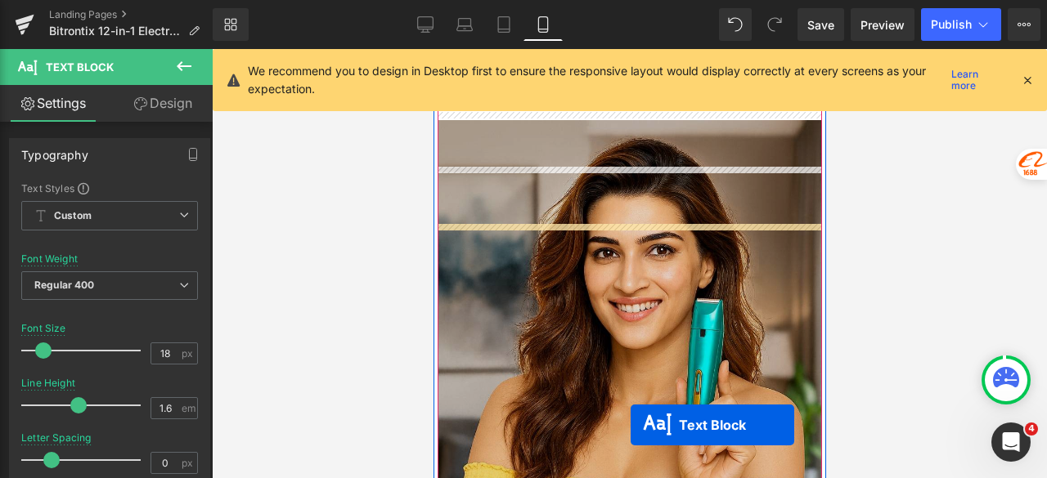
scroll to position [1145, 0]
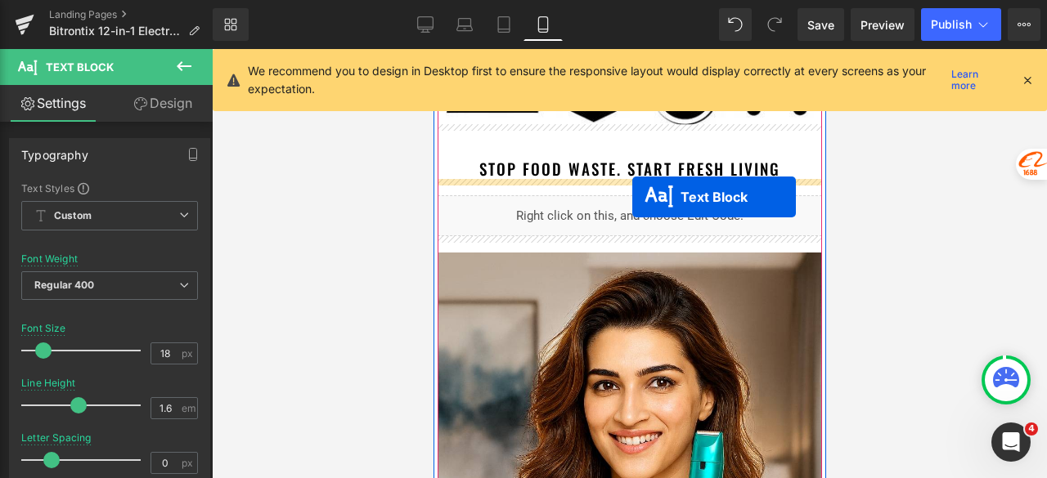
drag, startPoint x: 604, startPoint y: 196, endPoint x: 631, endPoint y: 197, distance: 27.8
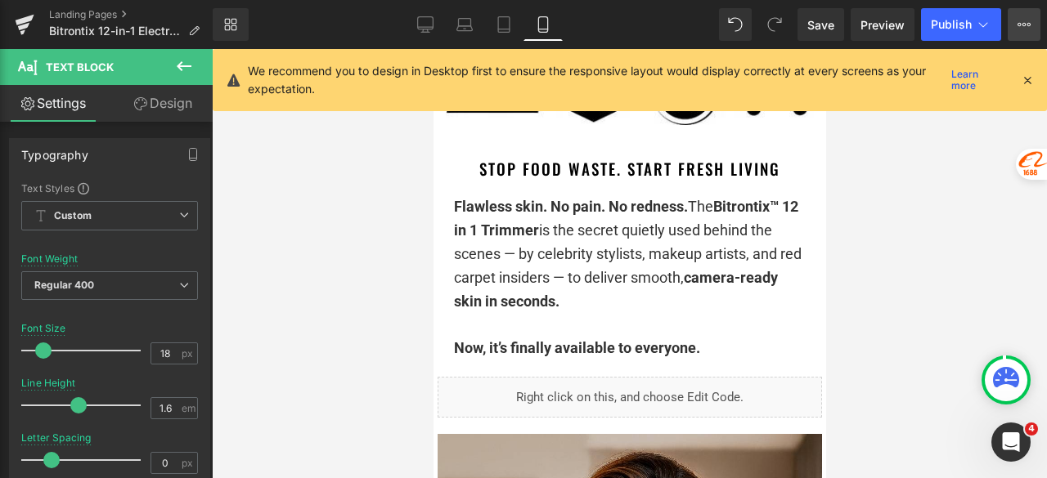
click at [1029, 20] on icon at bounding box center [1023, 24] width 13 height 13
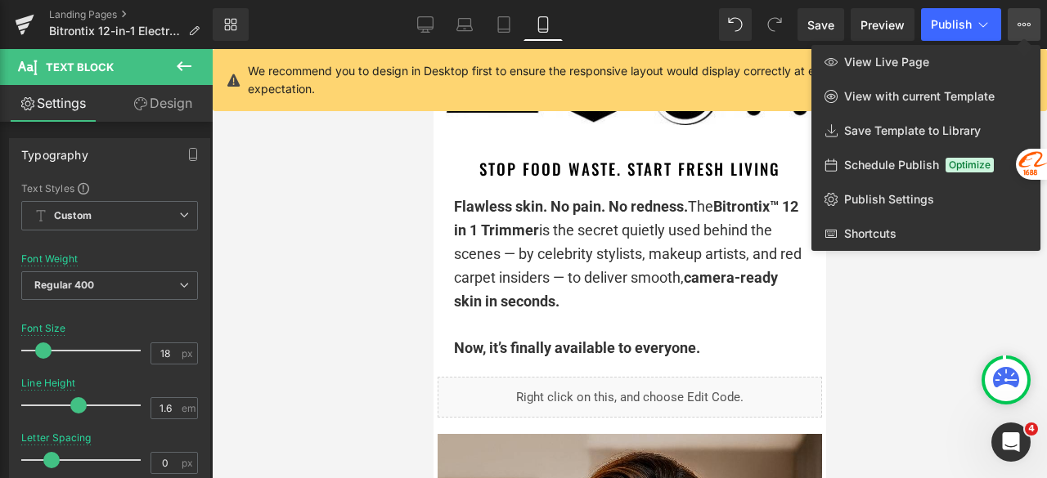
click at [361, 184] on div at bounding box center [629, 263] width 835 height 429
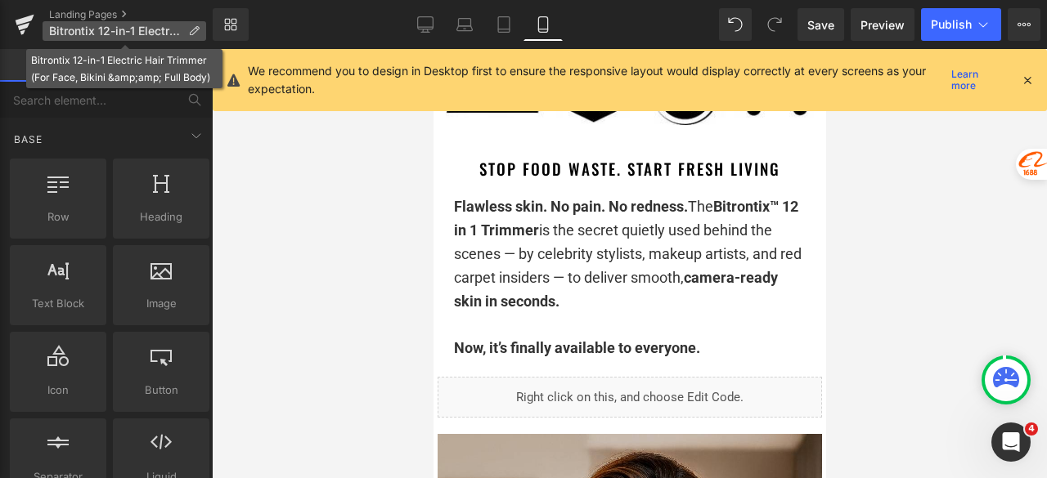
click at [196, 29] on icon at bounding box center [193, 30] width 11 height 11
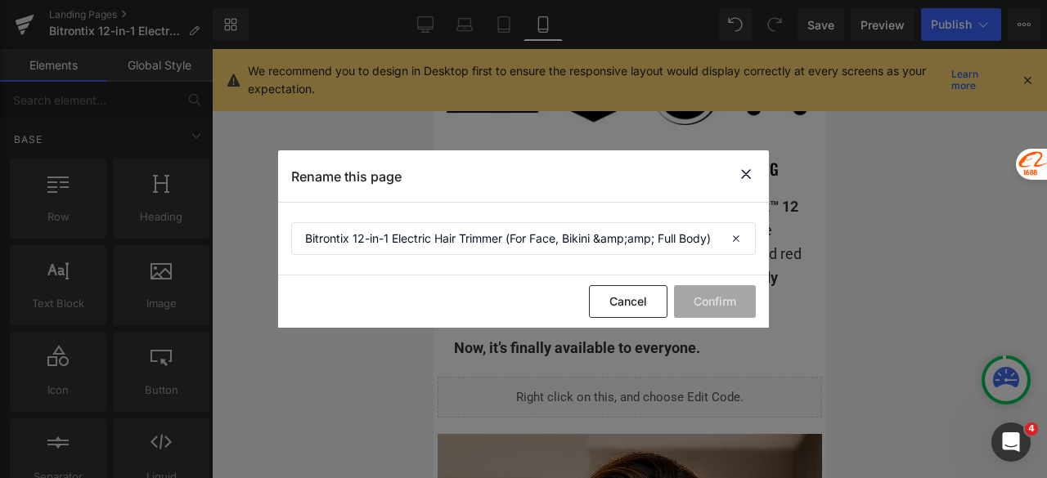
click at [741, 164] on div "Rename this page" at bounding box center [523, 176] width 491 height 52
click at [745, 169] on icon at bounding box center [746, 174] width 20 height 20
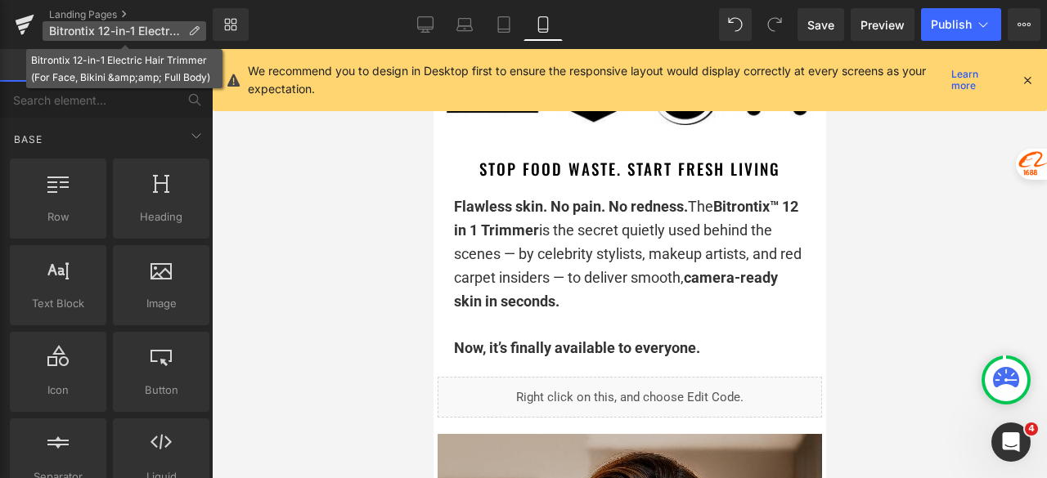
click at [193, 27] on icon at bounding box center [193, 30] width 11 height 11
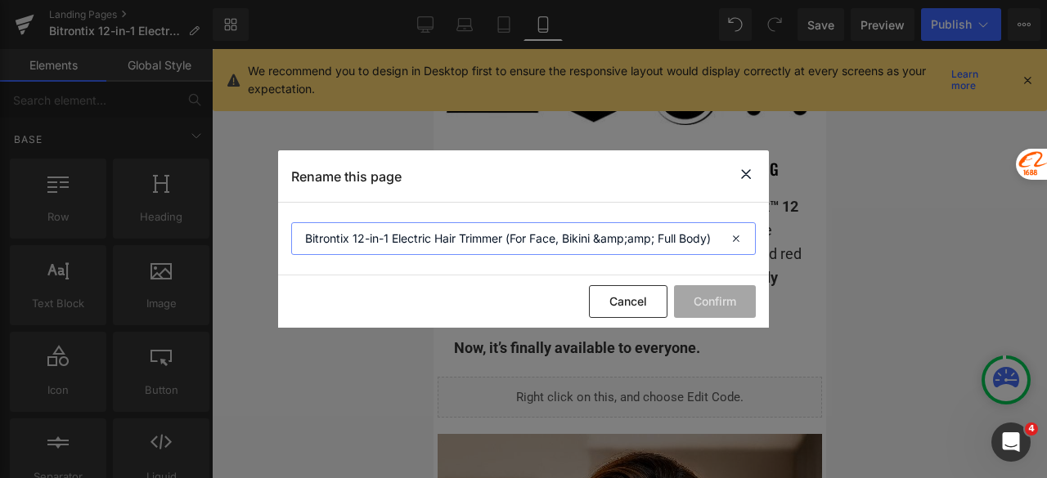
click at [412, 233] on input "Bitrontix 12-in-1 Electric Hair Trimmer (For Face, Bikini &amp;amp; Full Body)" at bounding box center [523, 238] width 465 height 33
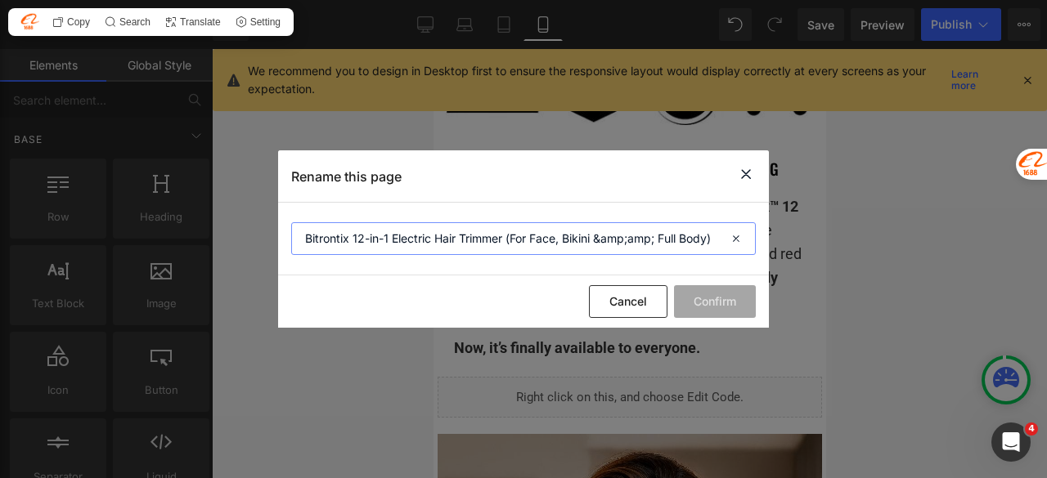
paste input "Reusable Food Vacuum Sealer"
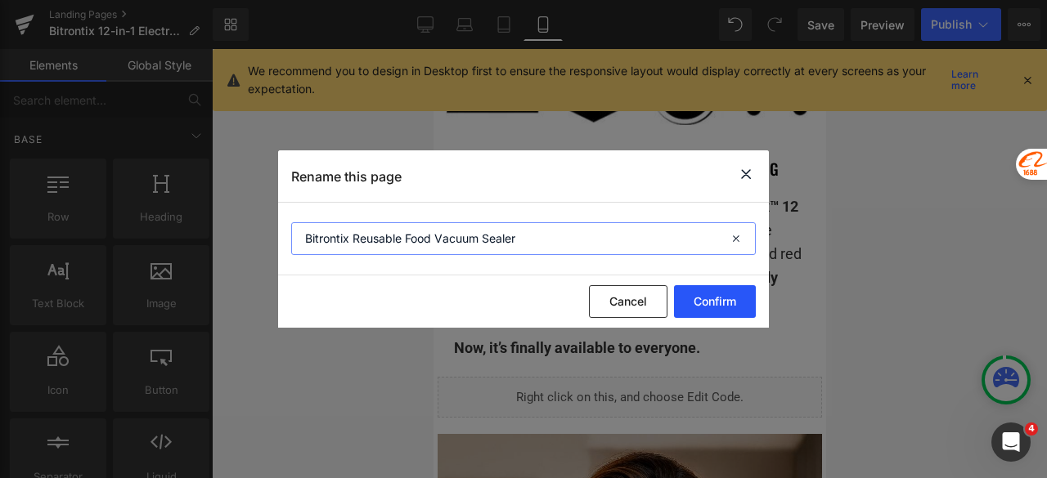
type input "Bitrontix Reusable Food Vacuum Sealer"
click at [720, 315] on button "Confirm" at bounding box center [715, 301] width 82 height 33
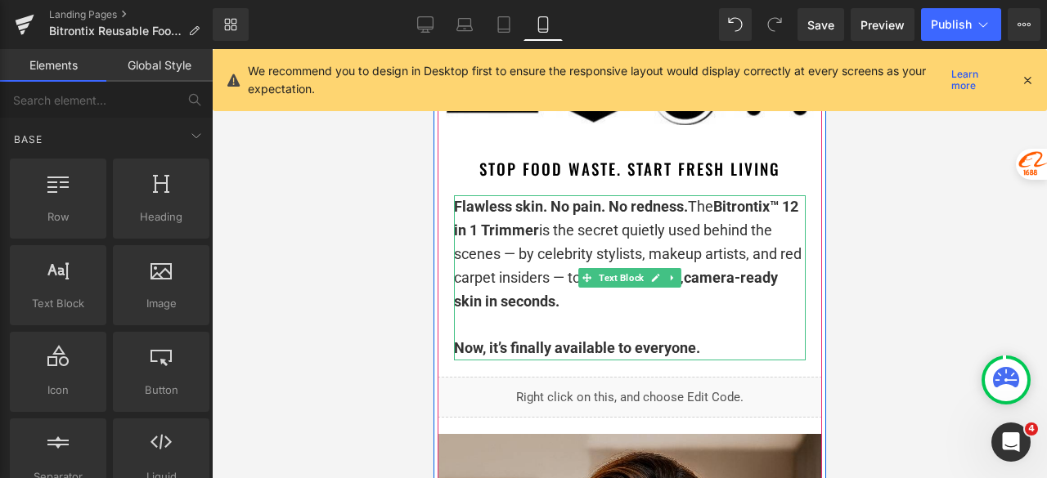
drag, startPoint x: 562, startPoint y: 312, endPoint x: 600, endPoint y: 315, distance: 38.6
click at [563, 312] on p "Flawless skin. No pain. No redness. The Bitrontix™ 12 in 1 Trimmer is the secre…" at bounding box center [629, 254] width 352 height 118
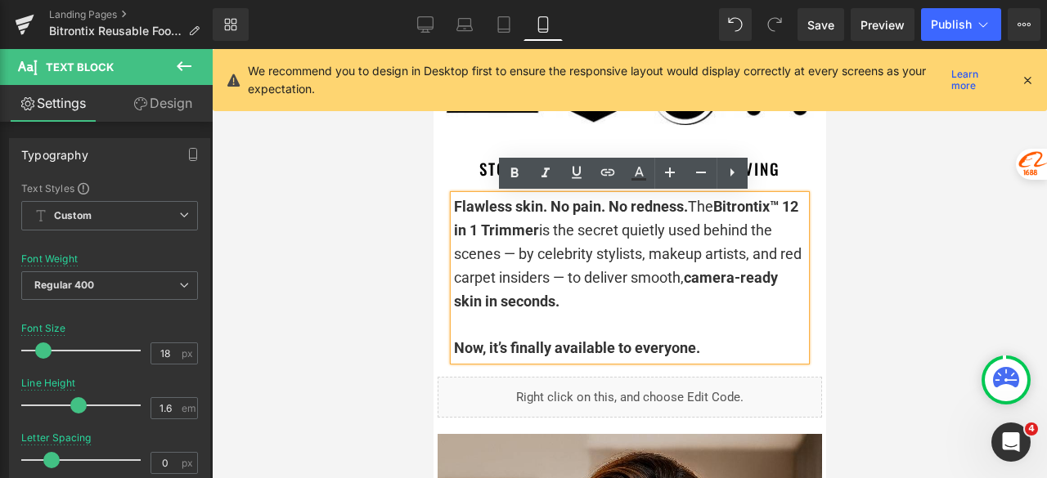
drag, startPoint x: 715, startPoint y: 355, endPoint x: 449, endPoint y: 206, distance: 304.6
click at [453, 206] on div "Flawless skin. No pain. No redness. The Bitrontix™ 12 in 1 Trimmer is the secre…" at bounding box center [629, 277] width 352 height 165
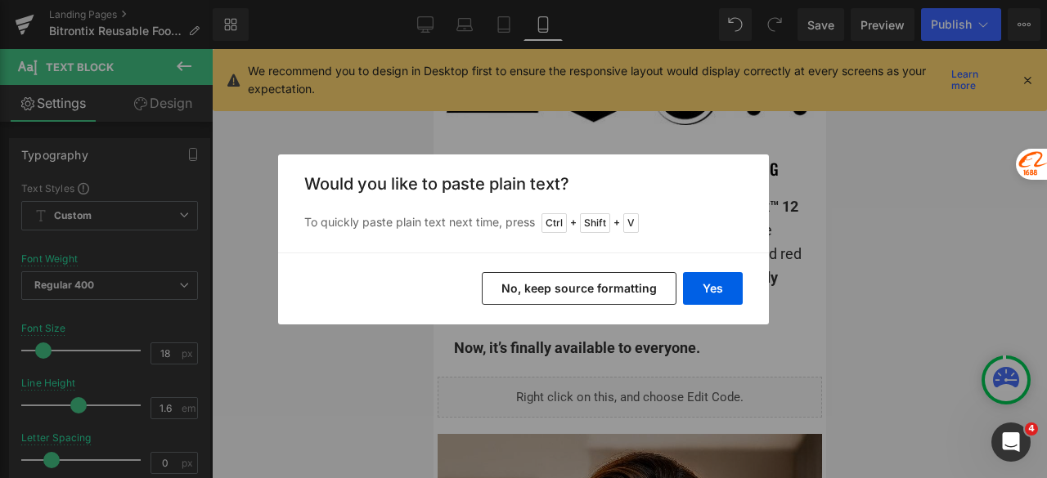
drag, startPoint x: 710, startPoint y: 287, endPoint x: 599, endPoint y: 285, distance: 111.2
click at [599, 285] on div "Yes No, keep source formatting" at bounding box center [523, 289] width 491 height 72
click at [599, 285] on button "No, keep source formatting" at bounding box center [579, 288] width 195 height 33
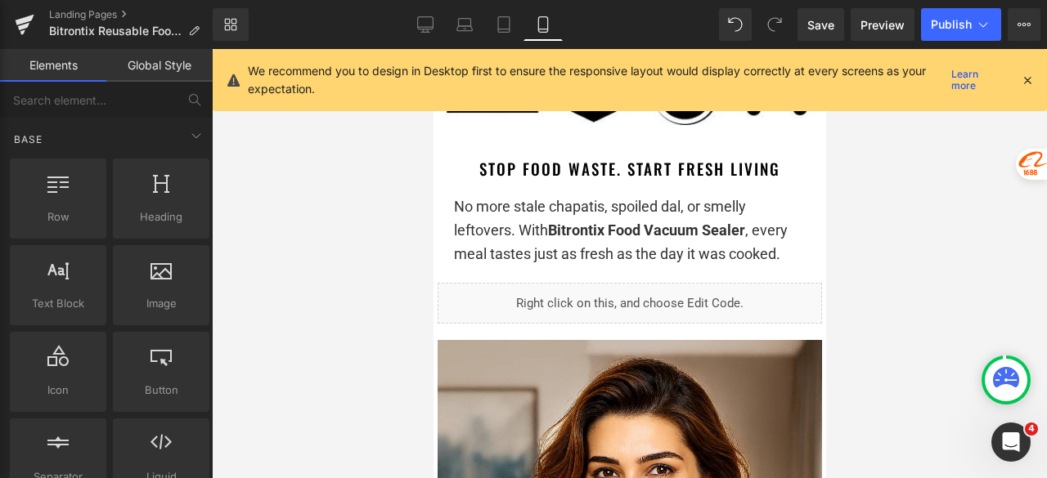
click at [911, 220] on div at bounding box center [629, 263] width 835 height 429
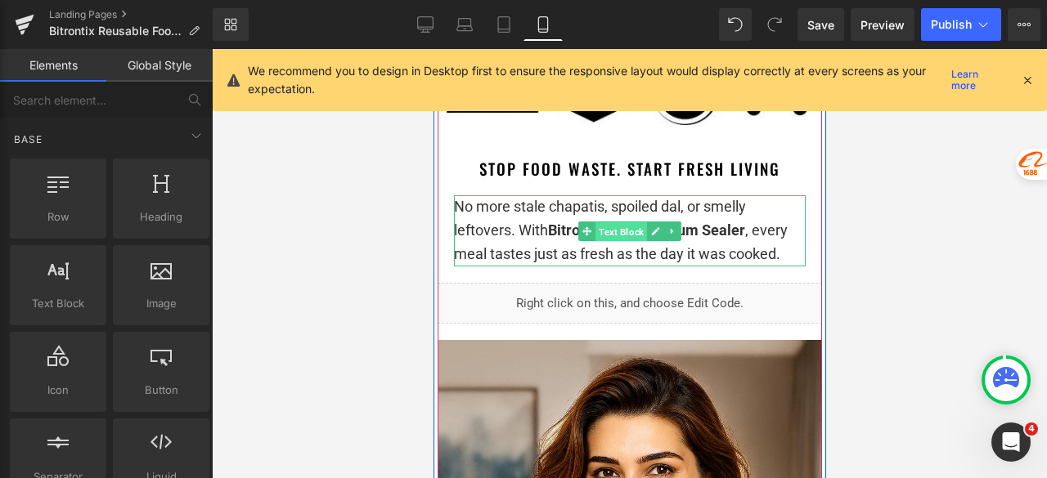
click at [602, 233] on span "Text Block" at bounding box center [621, 232] width 52 height 20
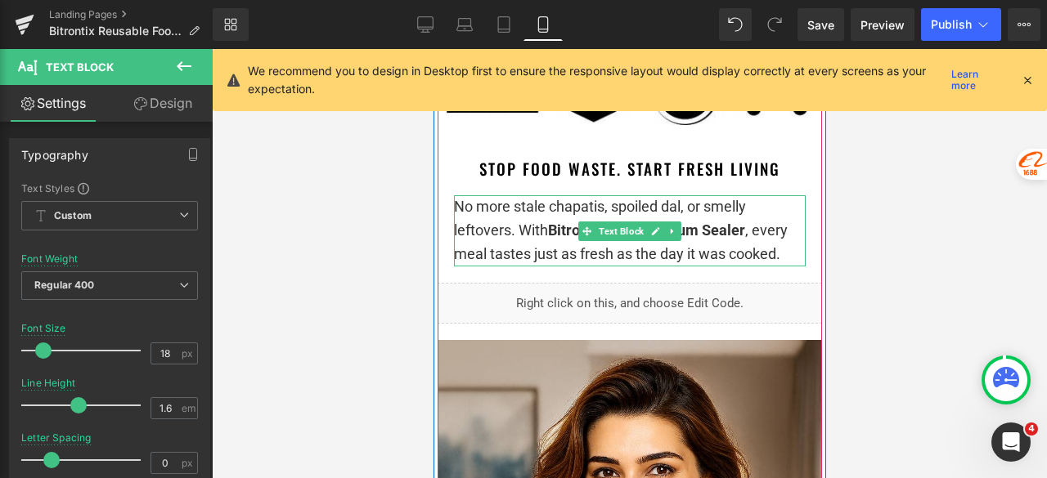
click at [459, 207] on p "No more stale chapatis, spoiled dal, or smelly leftovers. With Bitrontix Food V…" at bounding box center [629, 230] width 352 height 70
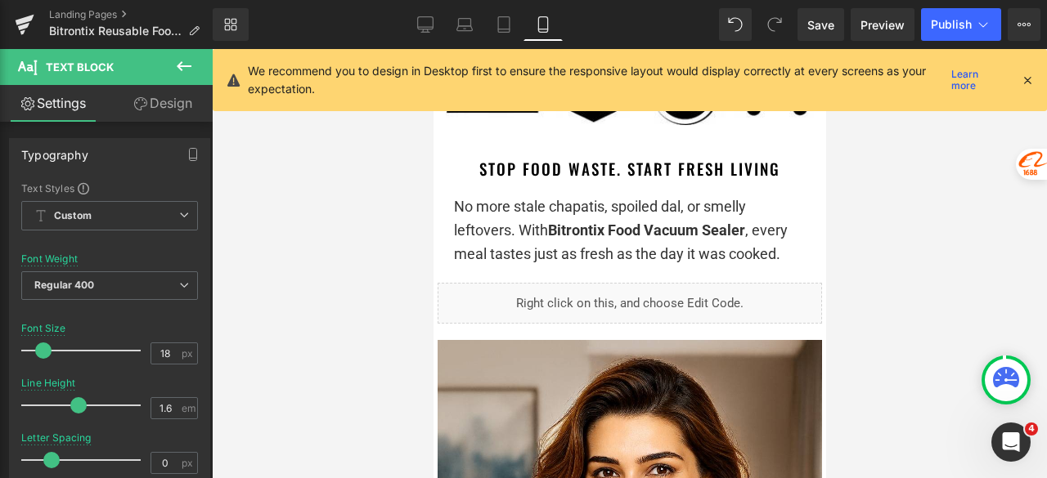
click at [962, 225] on div at bounding box center [629, 263] width 835 height 429
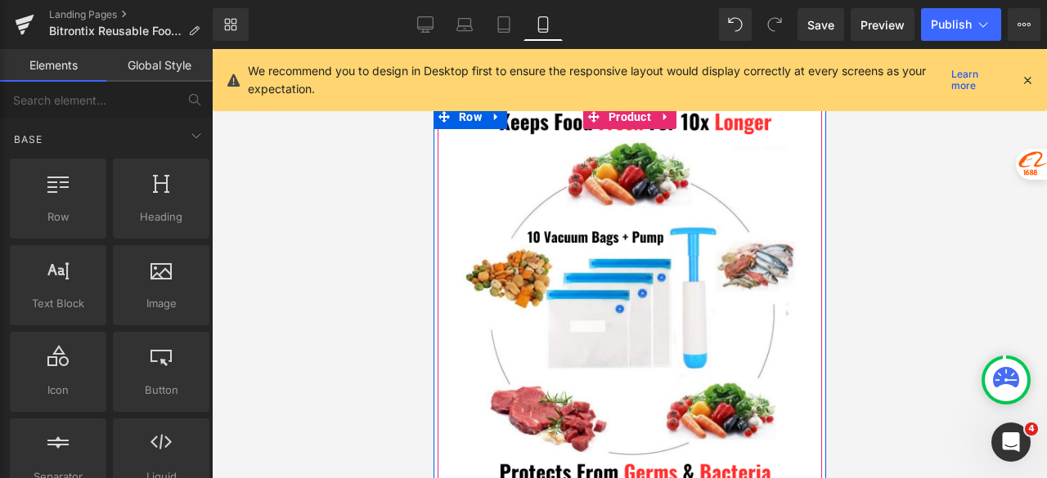
scroll to position [0, 0]
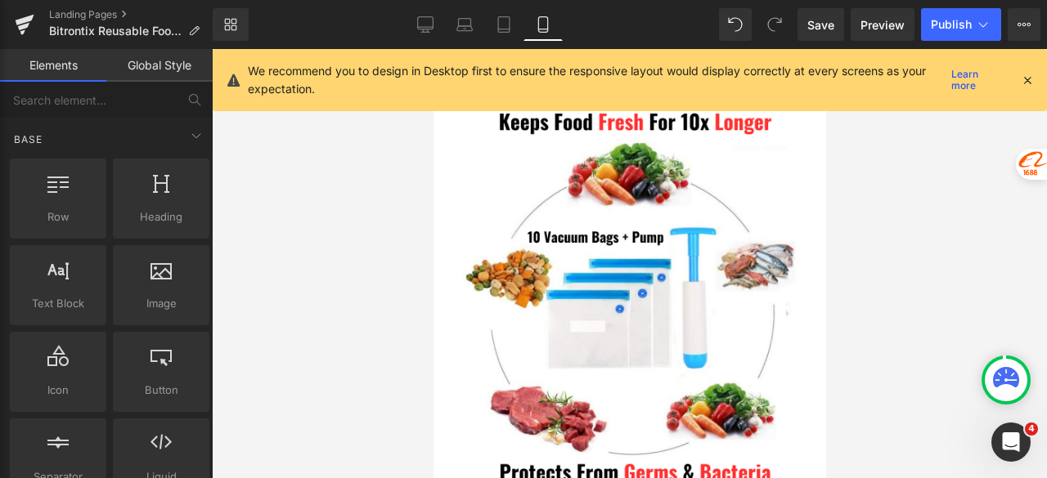
click at [1032, 76] on icon at bounding box center [1027, 80] width 15 height 15
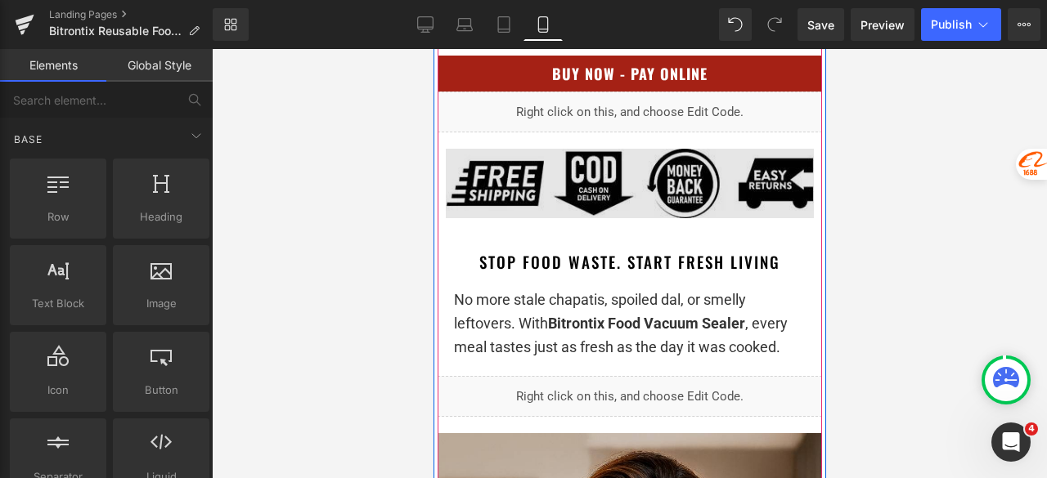
scroll to position [1063, 0]
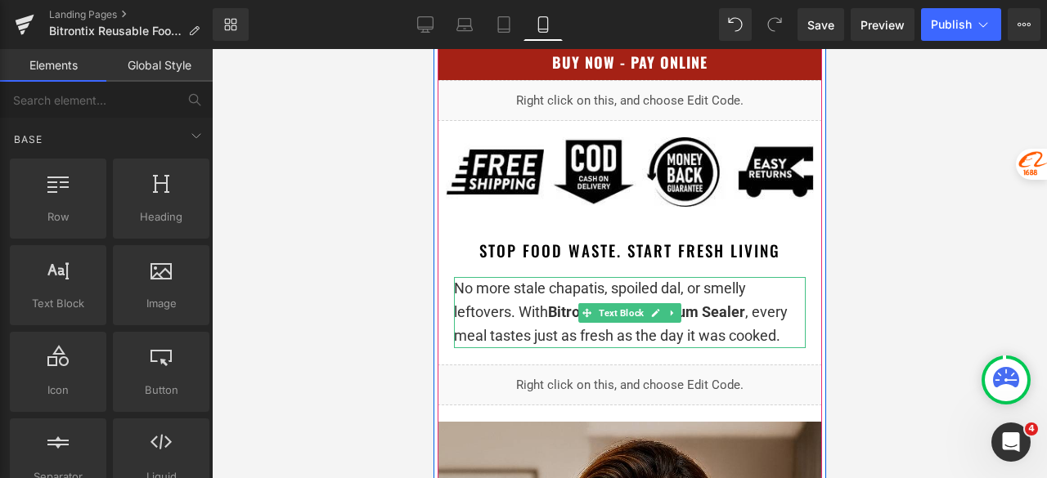
click at [453, 287] on p "No more stale chapatis, spoiled dal, or smelly leftovers. With Bitrontix Food V…" at bounding box center [629, 312] width 352 height 70
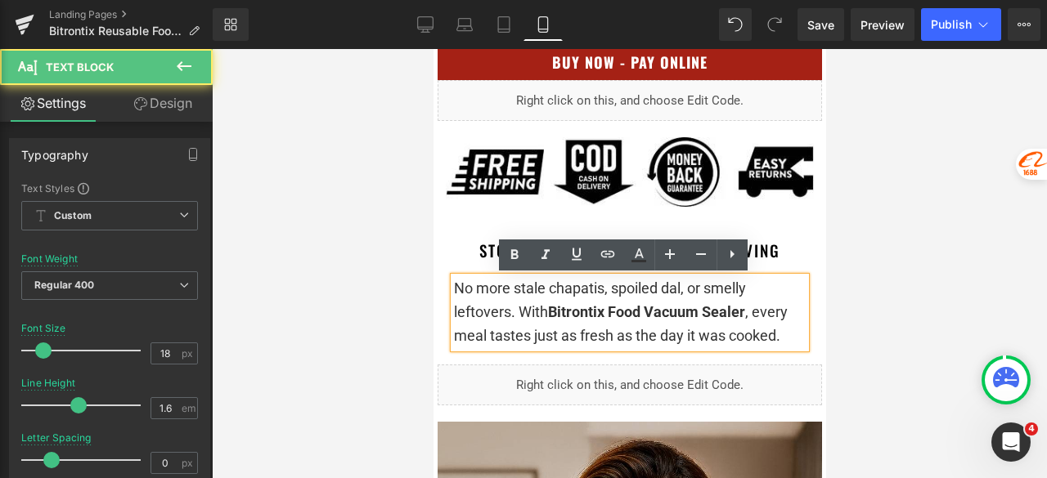
click at [453, 290] on p "No more stale chapatis, spoiled dal, or smelly leftovers. With Bitrontix Food V…" at bounding box center [629, 312] width 352 height 70
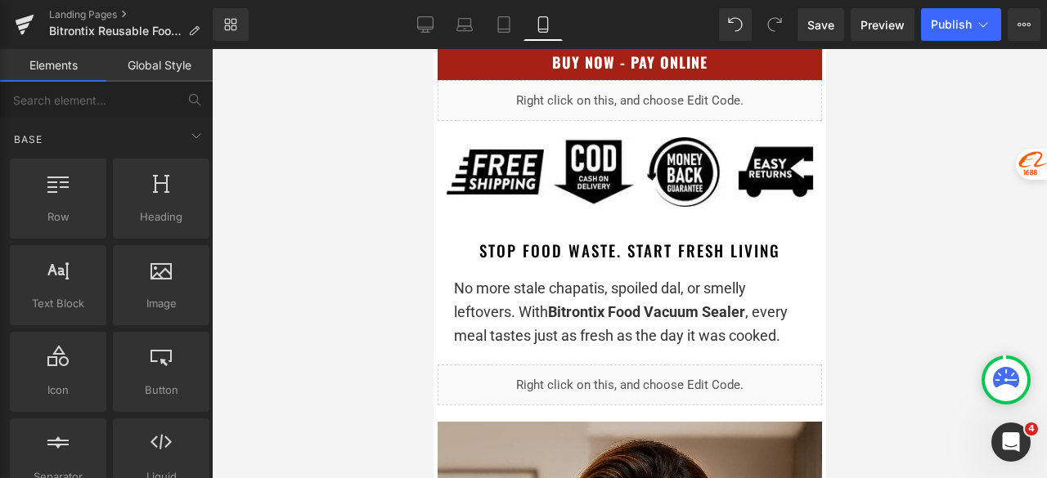
click at [900, 289] on div at bounding box center [629, 263] width 835 height 429
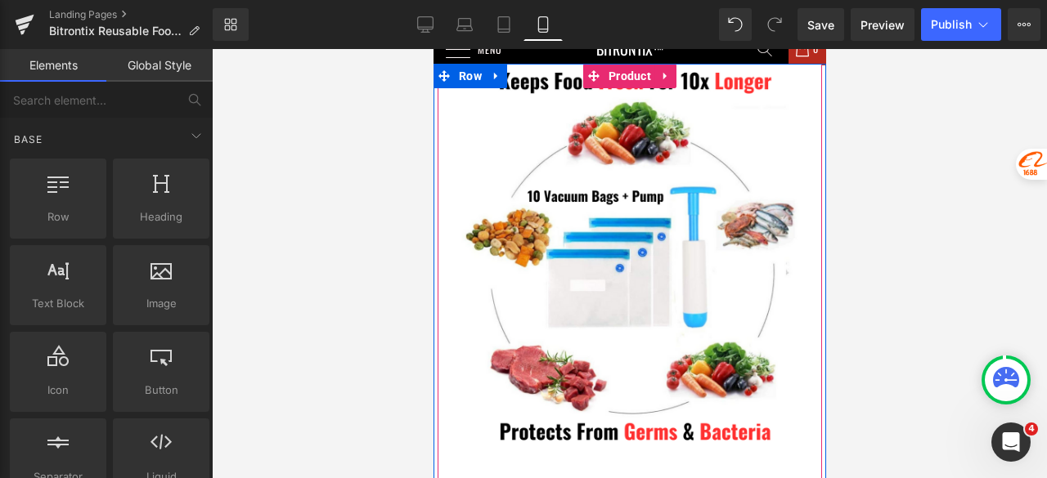
scroll to position [0, 0]
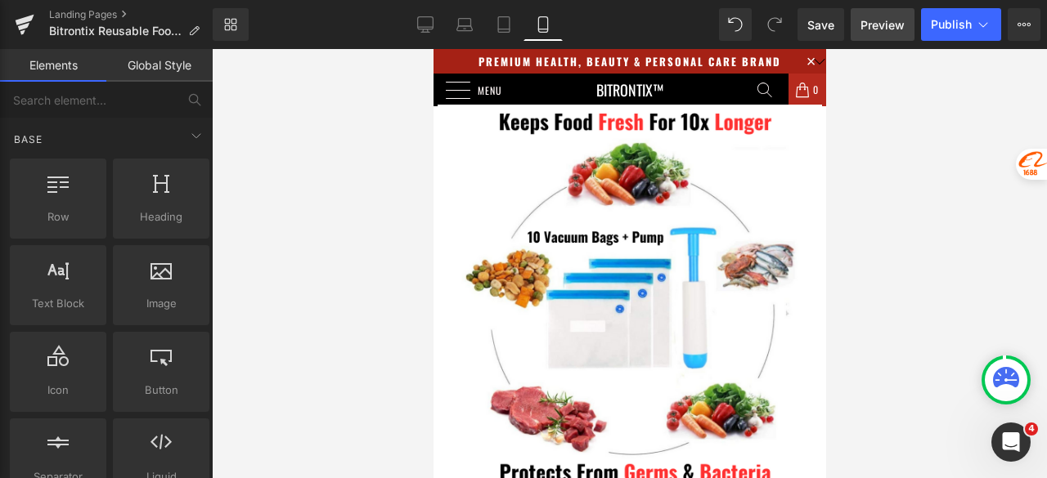
click at [898, 16] on span "Preview" at bounding box center [882, 24] width 44 height 17
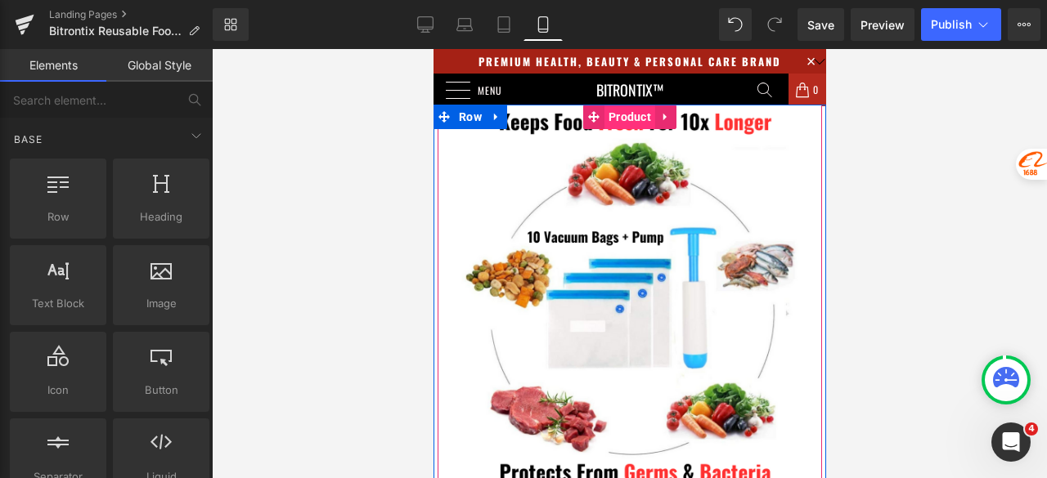
click at [630, 118] on span "Product" at bounding box center [629, 117] width 51 height 25
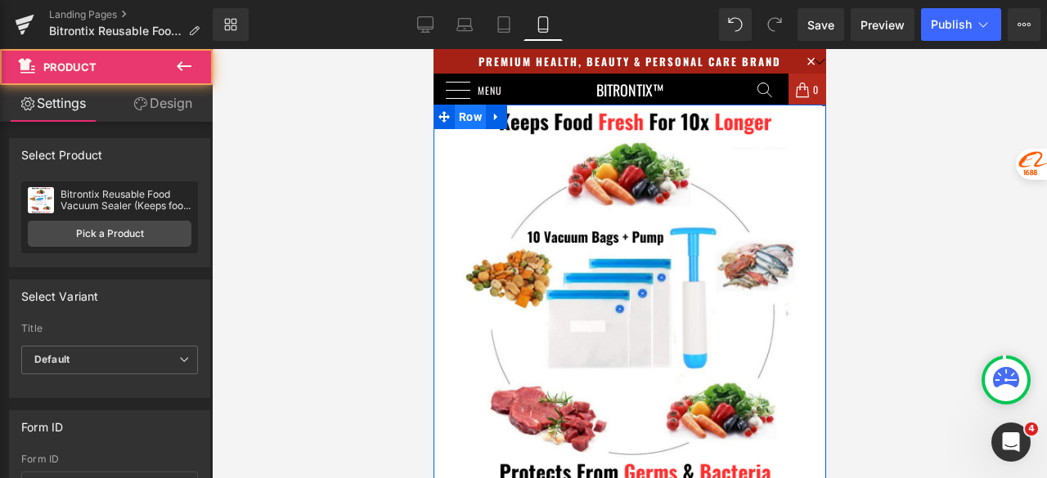
click at [461, 120] on span "Row" at bounding box center [469, 117] width 31 height 25
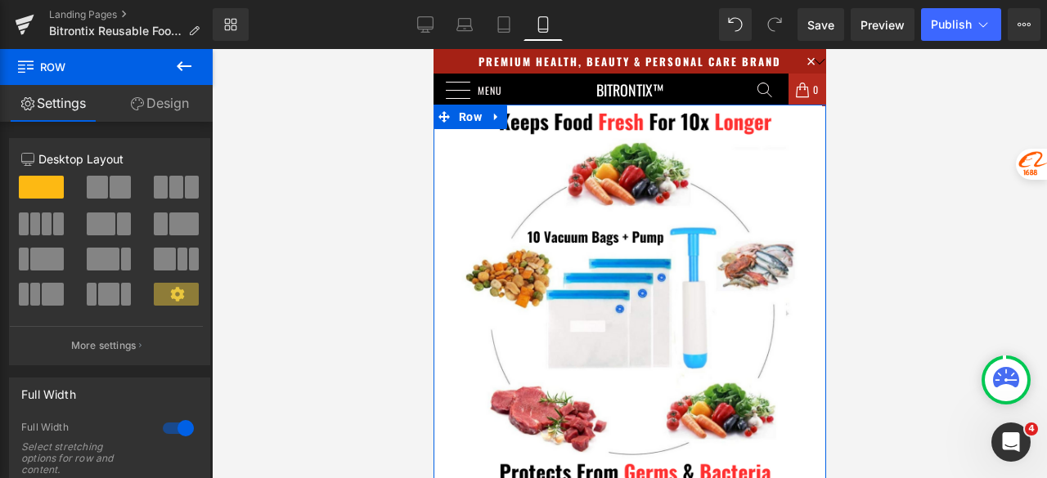
drag, startPoint x: 173, startPoint y: 105, endPoint x: 110, endPoint y: 168, distance: 89.1
click at [173, 105] on link "Design" at bounding box center [159, 103] width 106 height 37
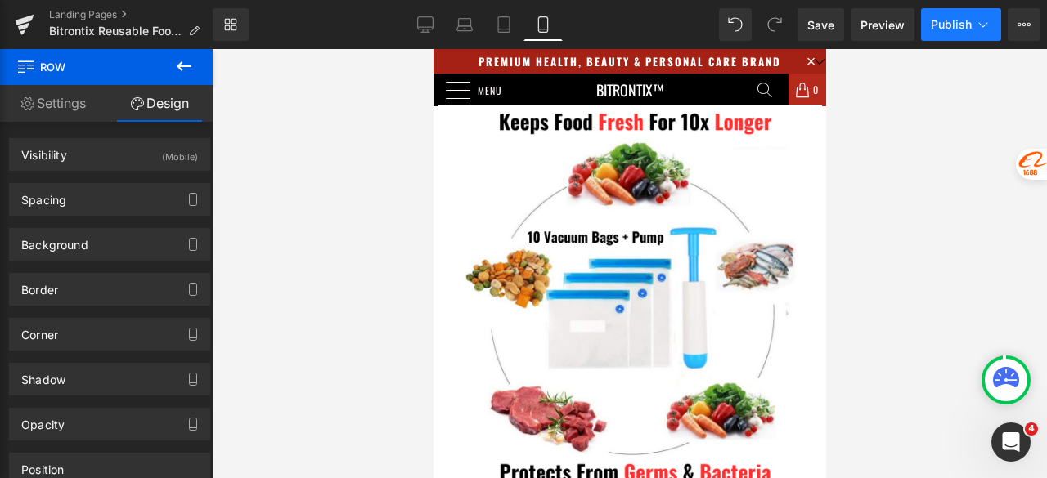
click at [954, 29] on span "Publish" at bounding box center [951, 24] width 41 height 13
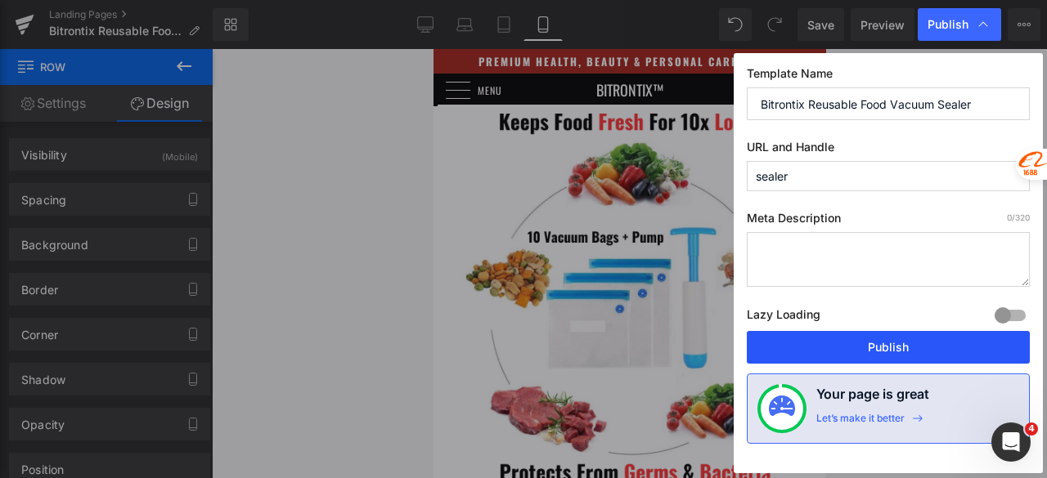
click at [878, 343] on button "Publish" at bounding box center [888, 347] width 283 height 33
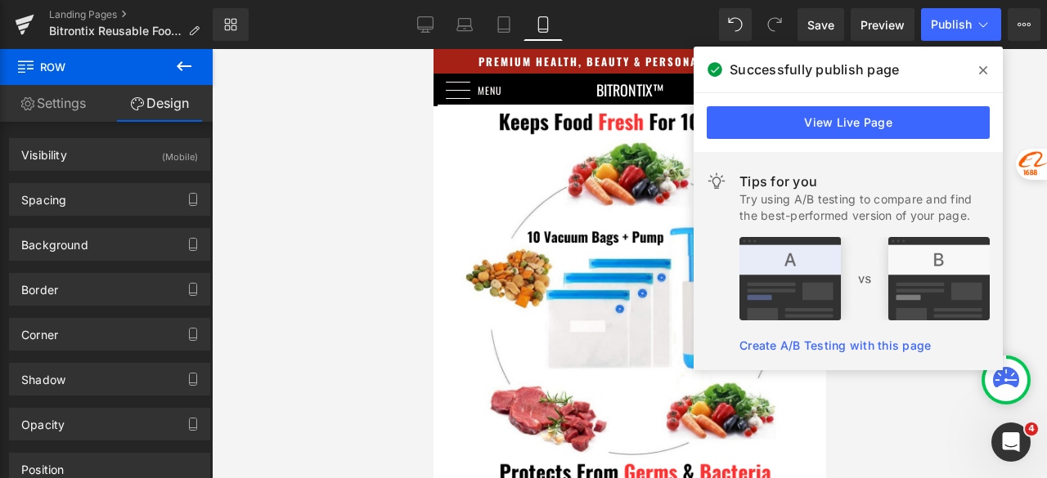
click at [984, 68] on icon at bounding box center [983, 70] width 8 height 8
